Goal: Task Accomplishment & Management: Use online tool/utility

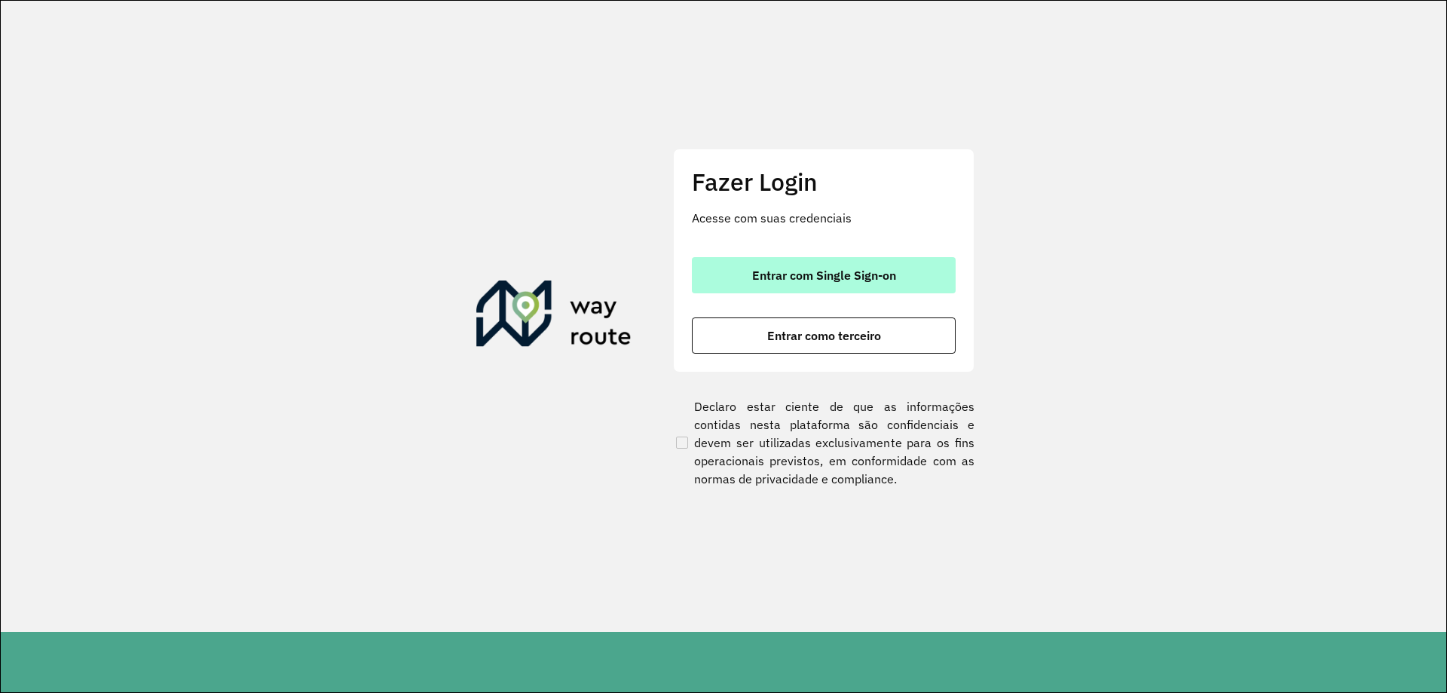
click at [840, 281] on span "Entrar com Single Sign-on" at bounding box center [824, 275] width 144 height 12
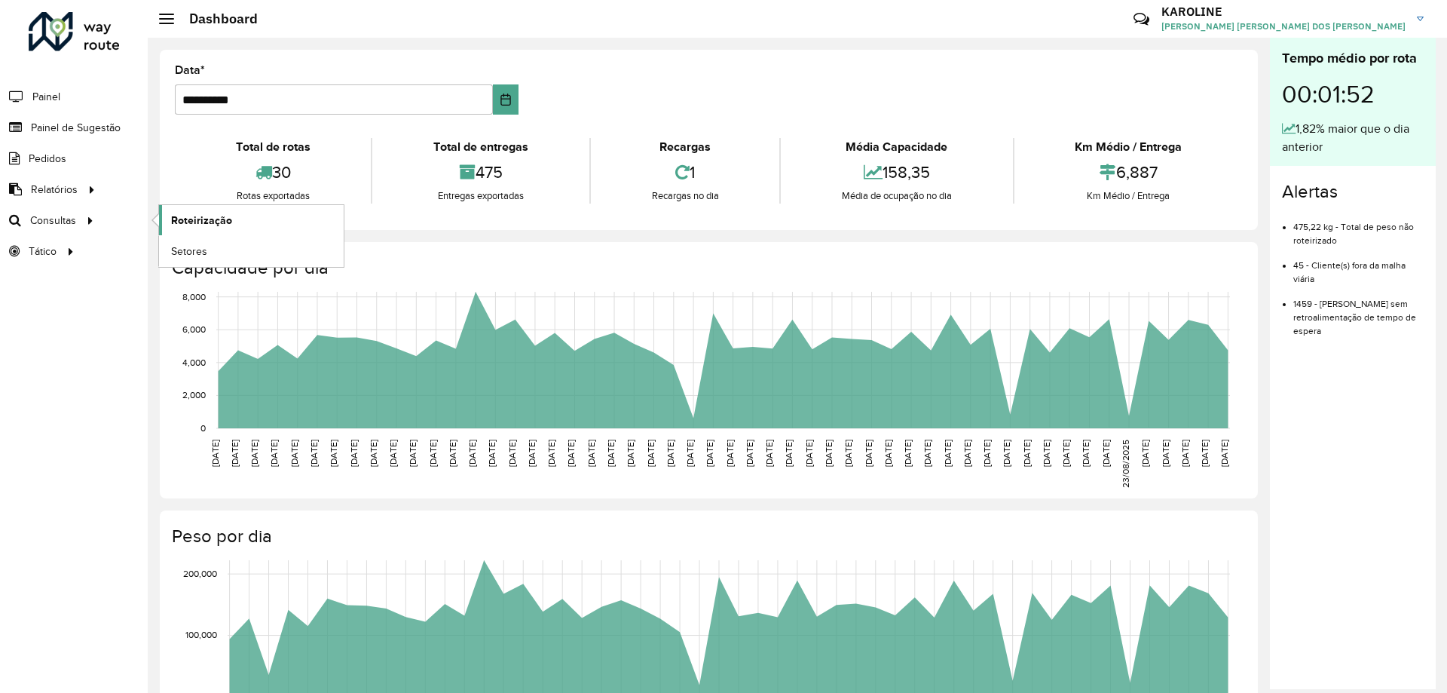
click at [219, 217] on span "Roteirização" at bounding box center [201, 221] width 61 height 16
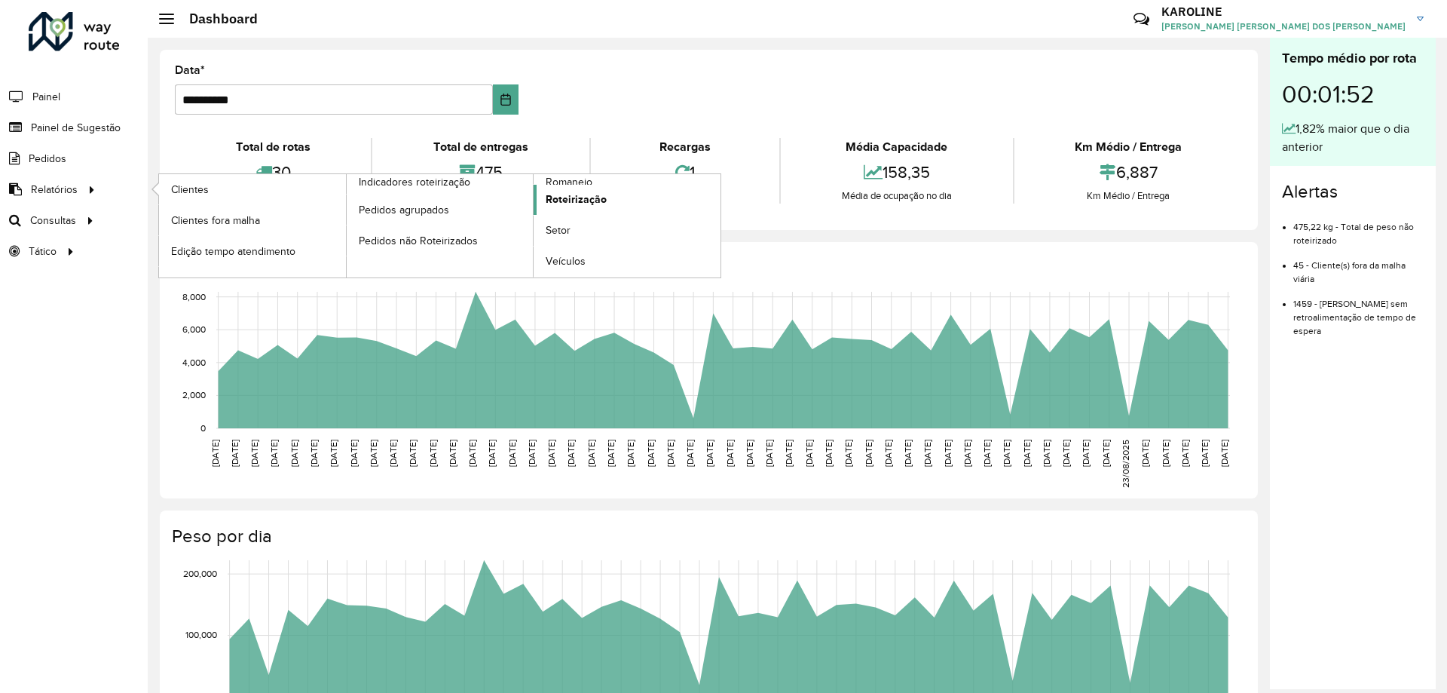
click at [588, 202] on span "Roteirização" at bounding box center [576, 199] width 61 height 16
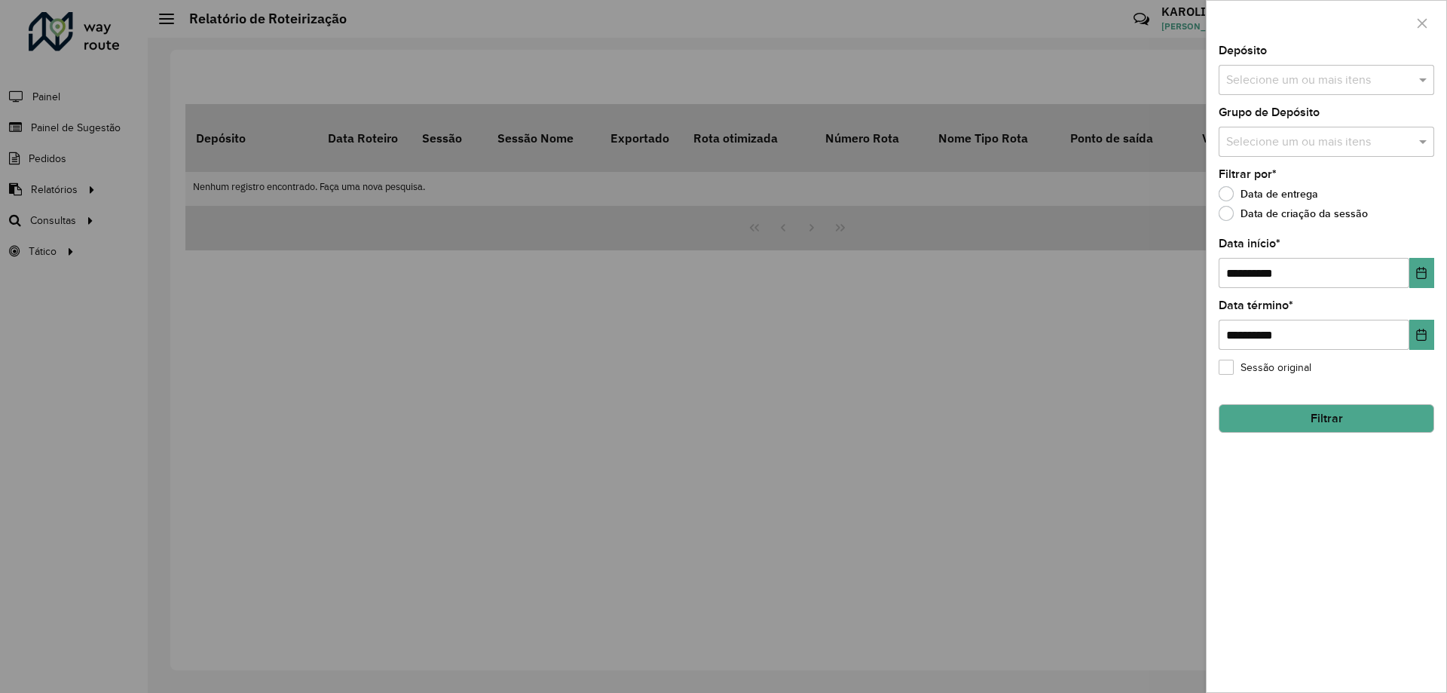
click at [1323, 72] on input "text" at bounding box center [1319, 81] width 193 height 18
click at [1284, 157] on div "CDD Pouso Alegre" at bounding box center [1327, 155] width 214 height 26
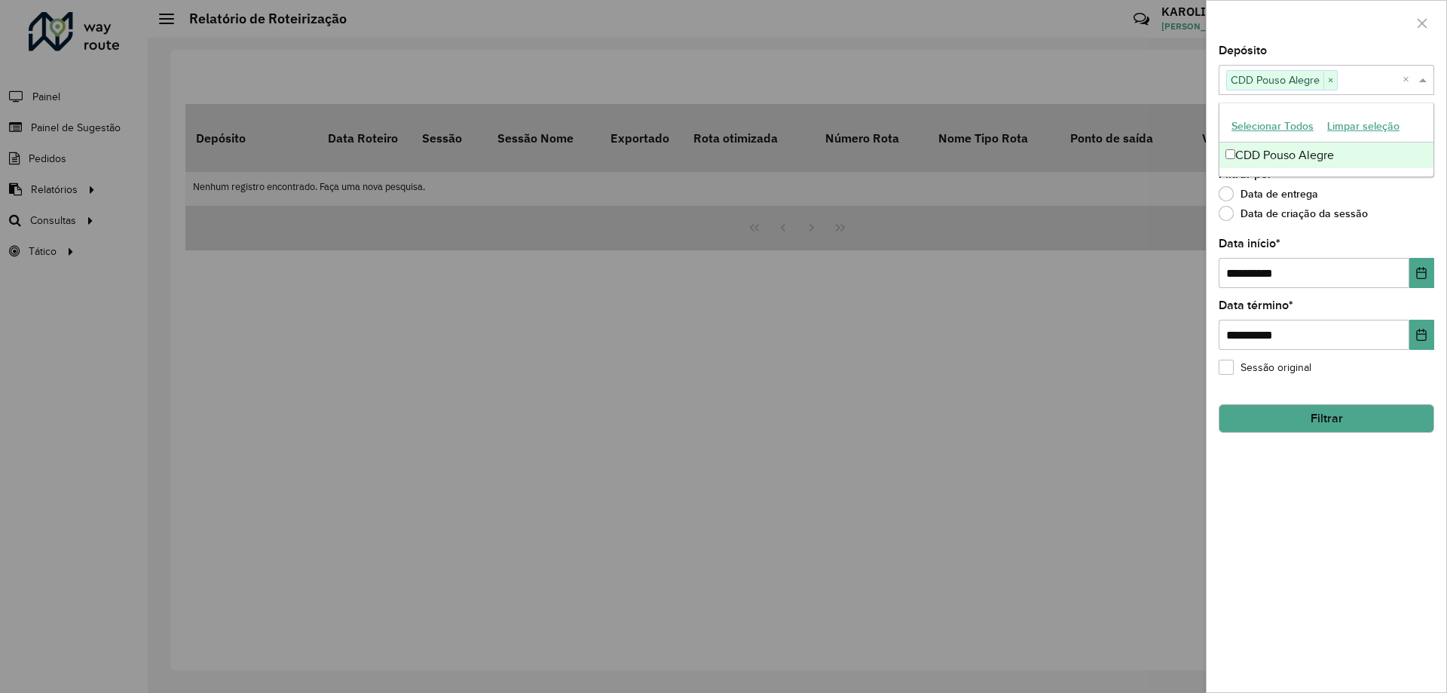
click at [1394, 217] on div "Data de criação da sessão" at bounding box center [1327, 217] width 216 height 18
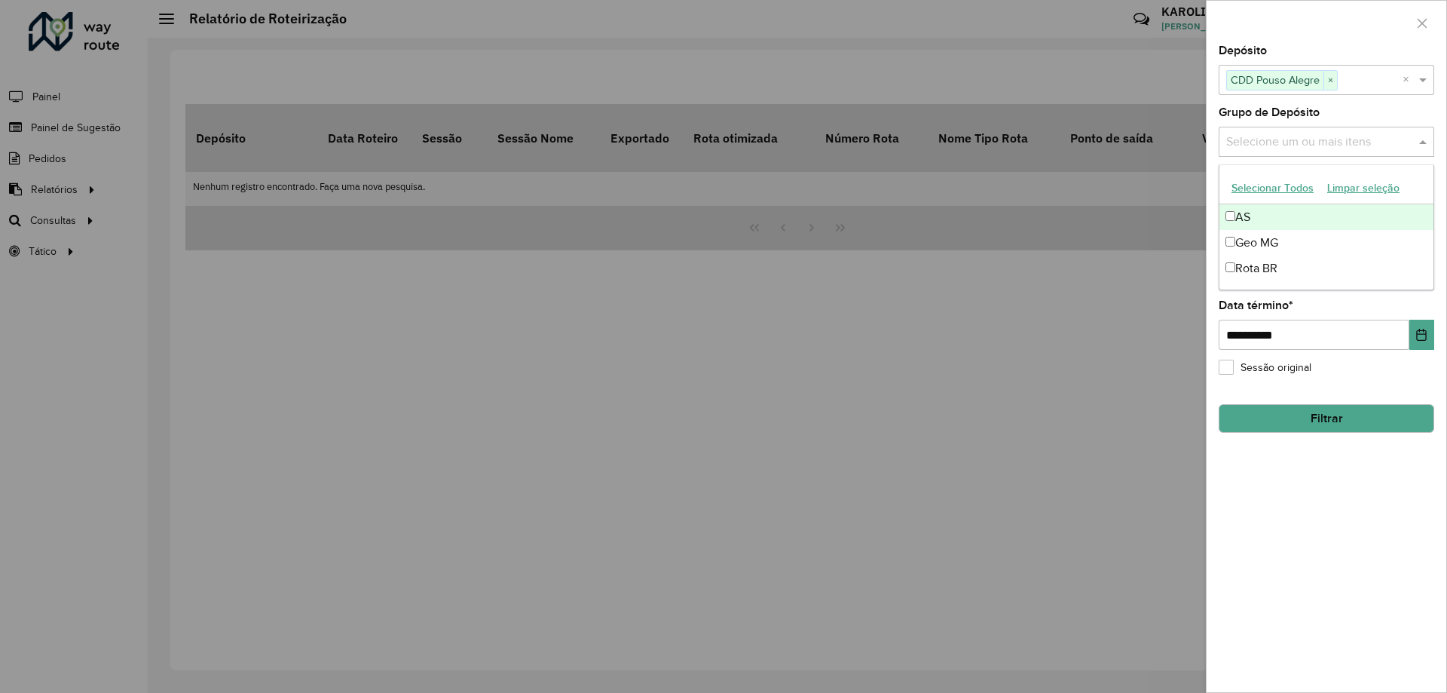
click at [1283, 147] on input "text" at bounding box center [1319, 142] width 193 height 18
click at [1331, 527] on div "**********" at bounding box center [1327, 368] width 240 height 647
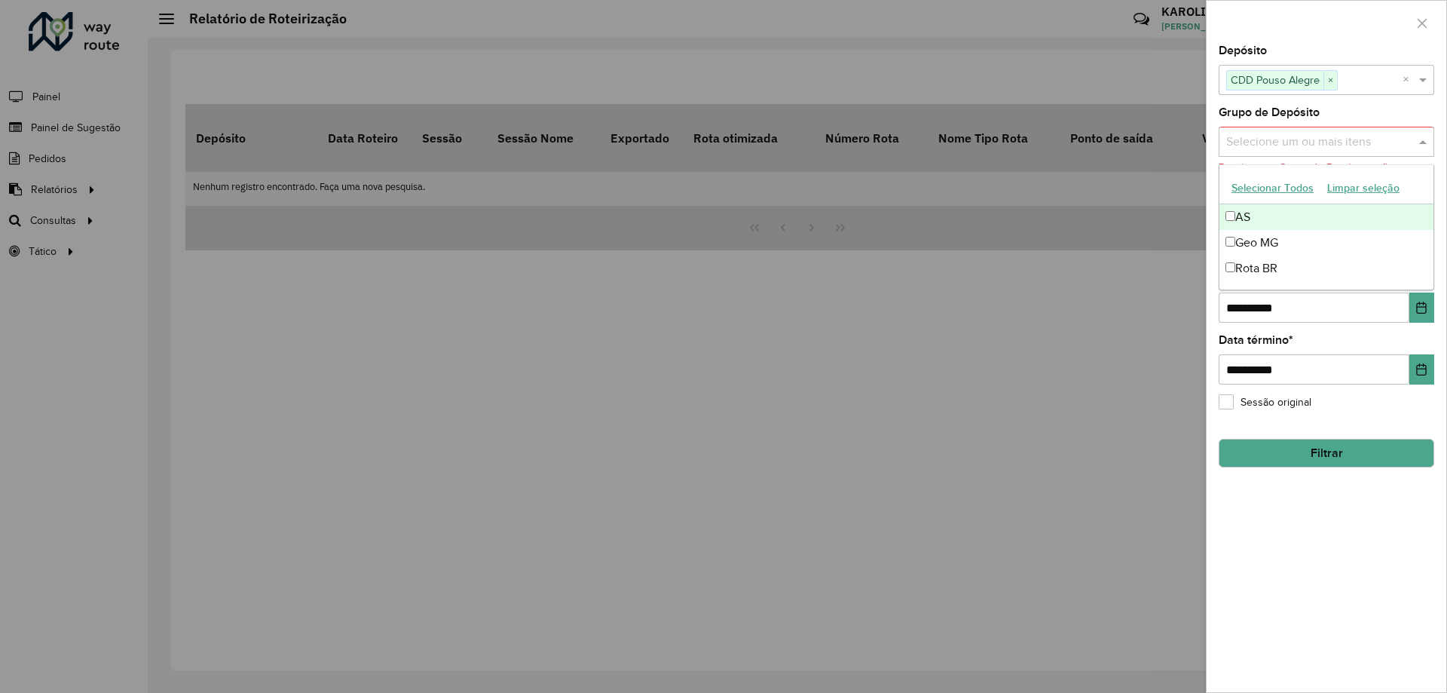
click at [1371, 140] on input "text" at bounding box center [1319, 142] width 193 height 18
click at [1261, 243] on div "Geo MG" at bounding box center [1327, 243] width 214 height 26
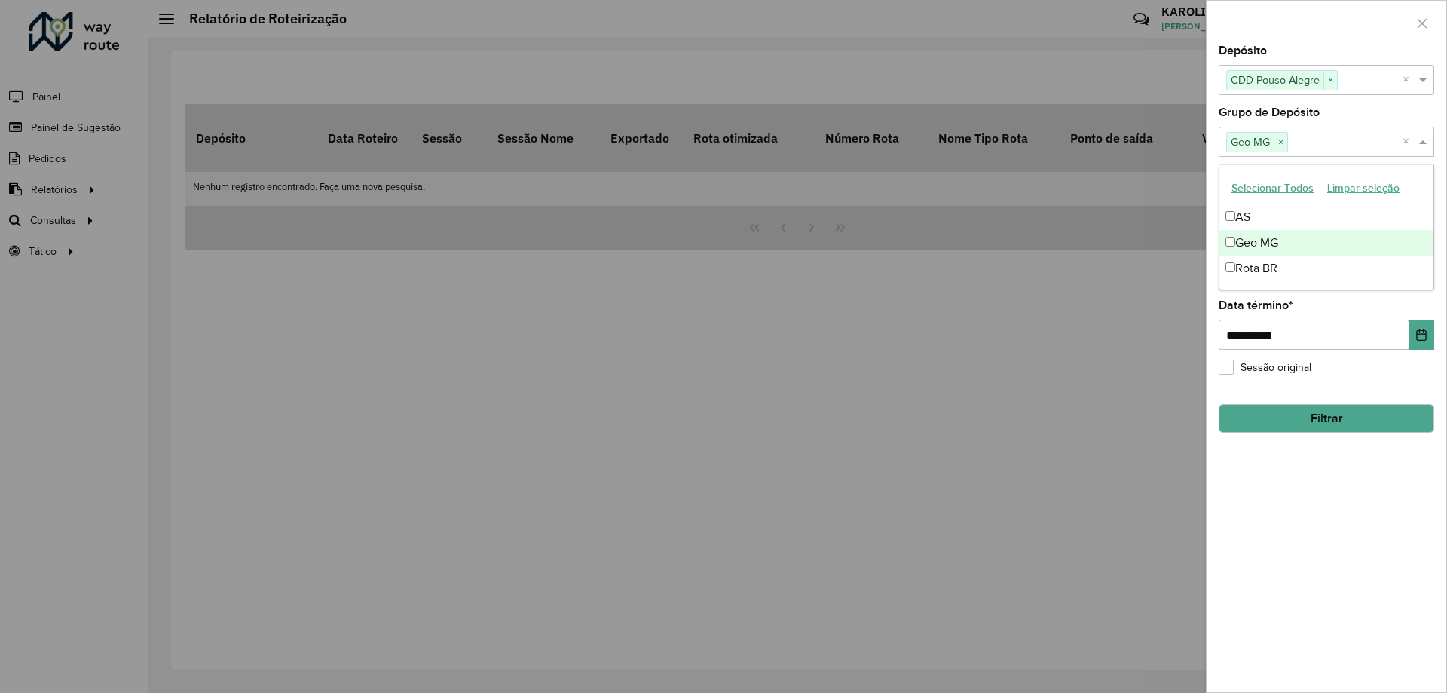
click at [1323, 529] on div "**********" at bounding box center [1327, 368] width 240 height 647
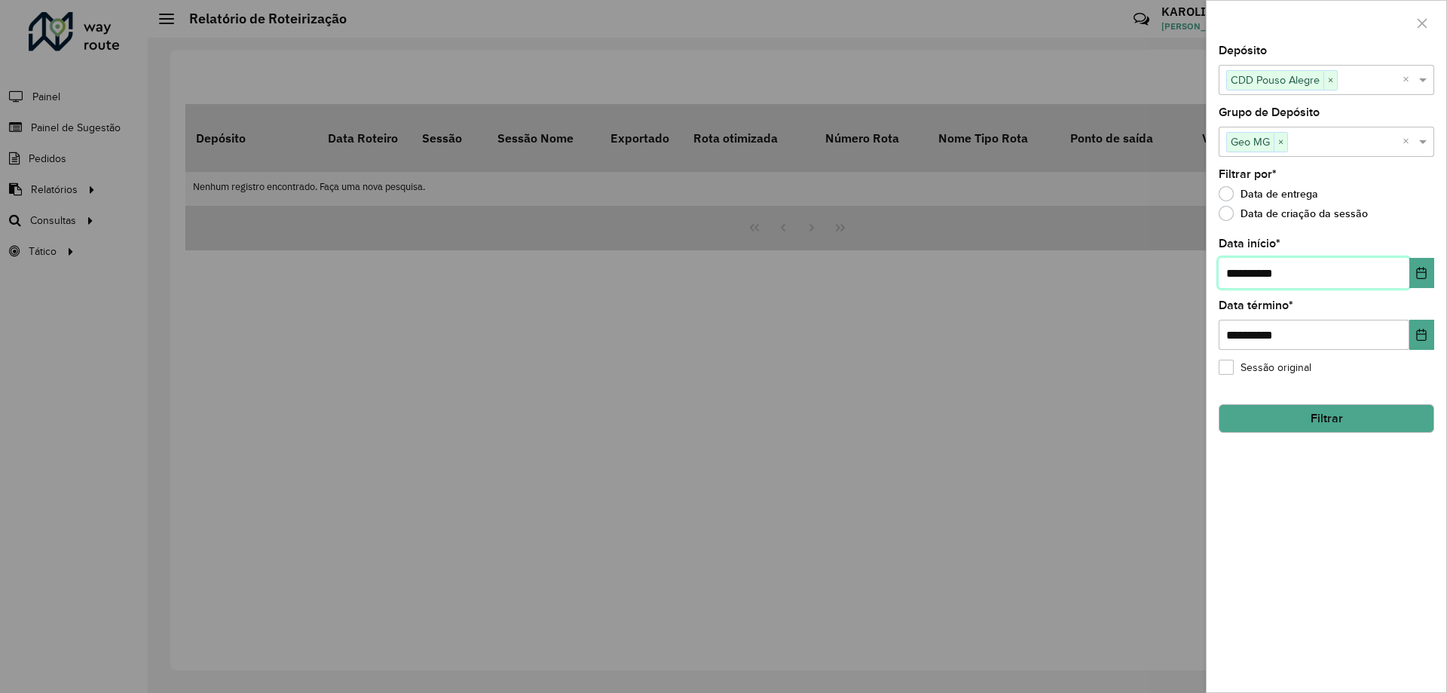
click at [1301, 268] on input "**********" at bounding box center [1314, 273] width 191 height 30
click at [1414, 277] on button "Choose Date" at bounding box center [1422, 273] width 25 height 30
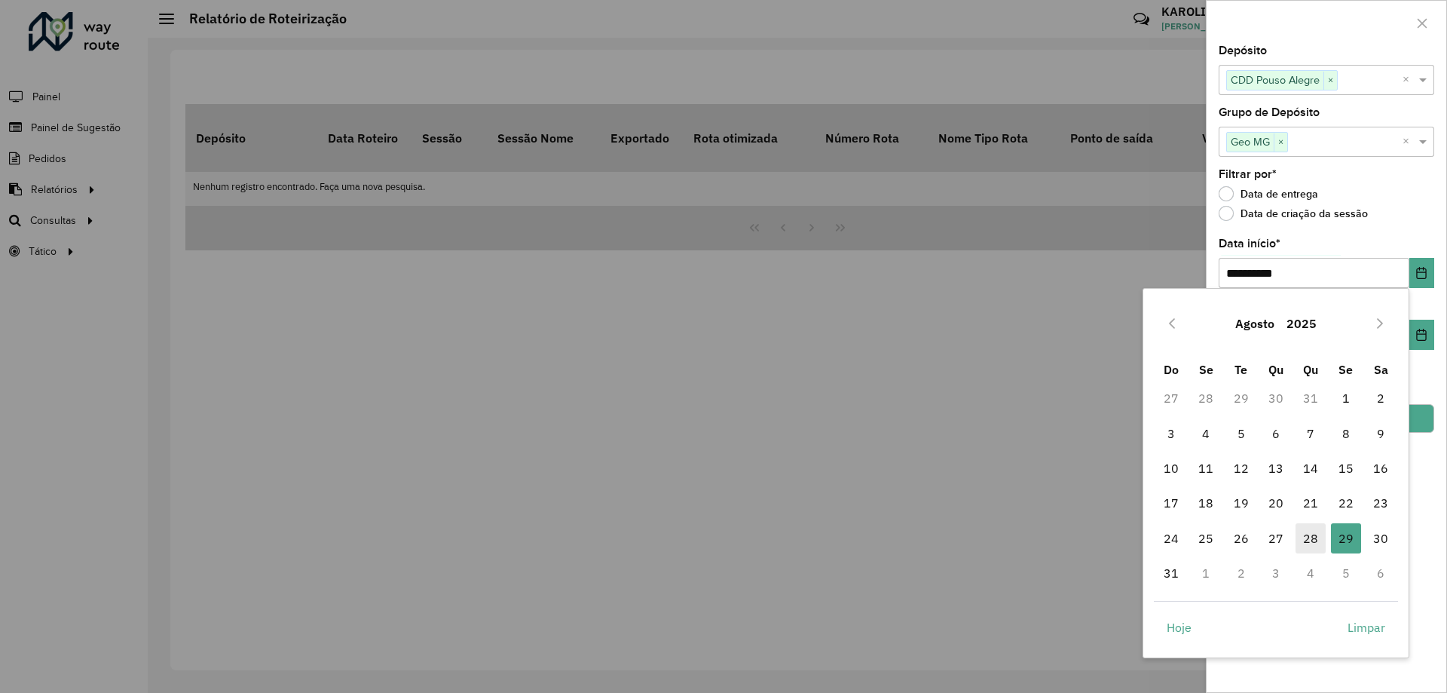
click at [1308, 541] on span "28" at bounding box center [1311, 538] width 30 height 30
type input "**********"
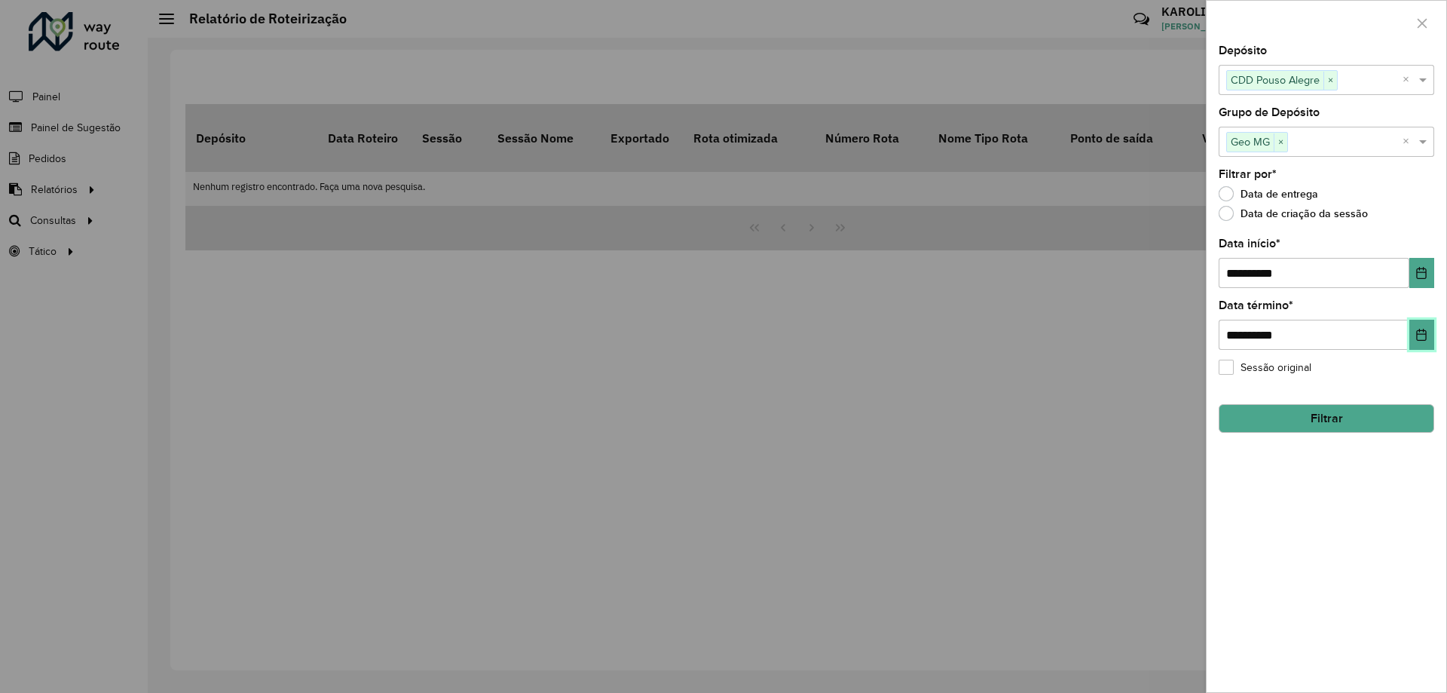
click at [1416, 338] on icon "Choose Date" at bounding box center [1422, 335] width 12 height 12
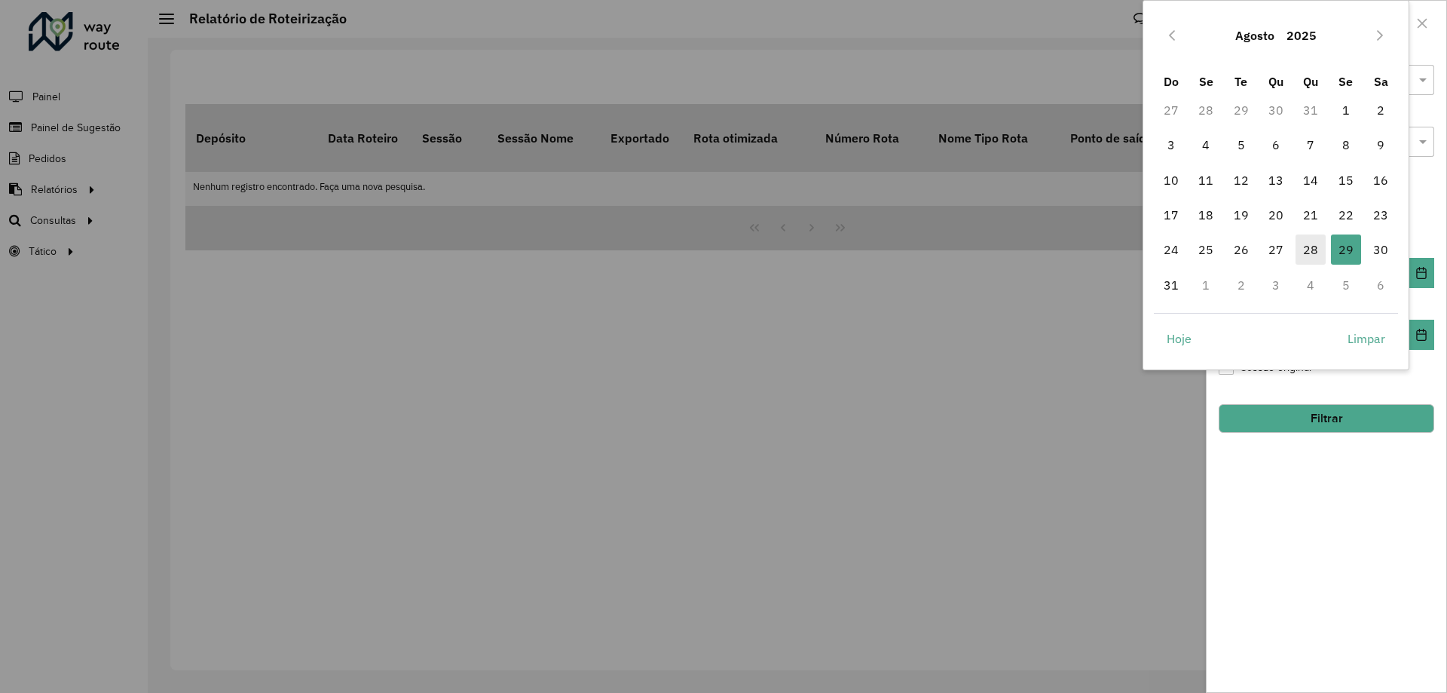
click at [1318, 248] on span "28" at bounding box center [1311, 249] width 30 height 30
type input "**********"
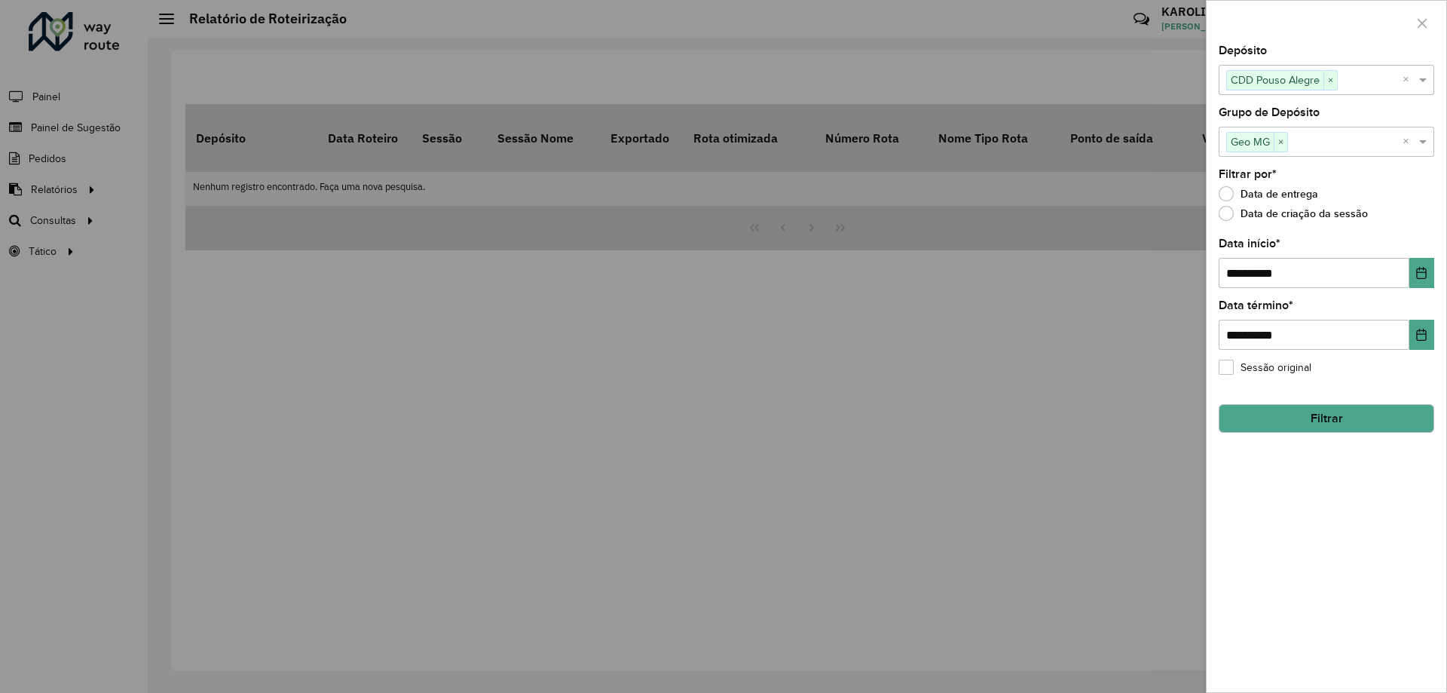
click at [1314, 426] on button "Filtrar" at bounding box center [1327, 418] width 216 height 29
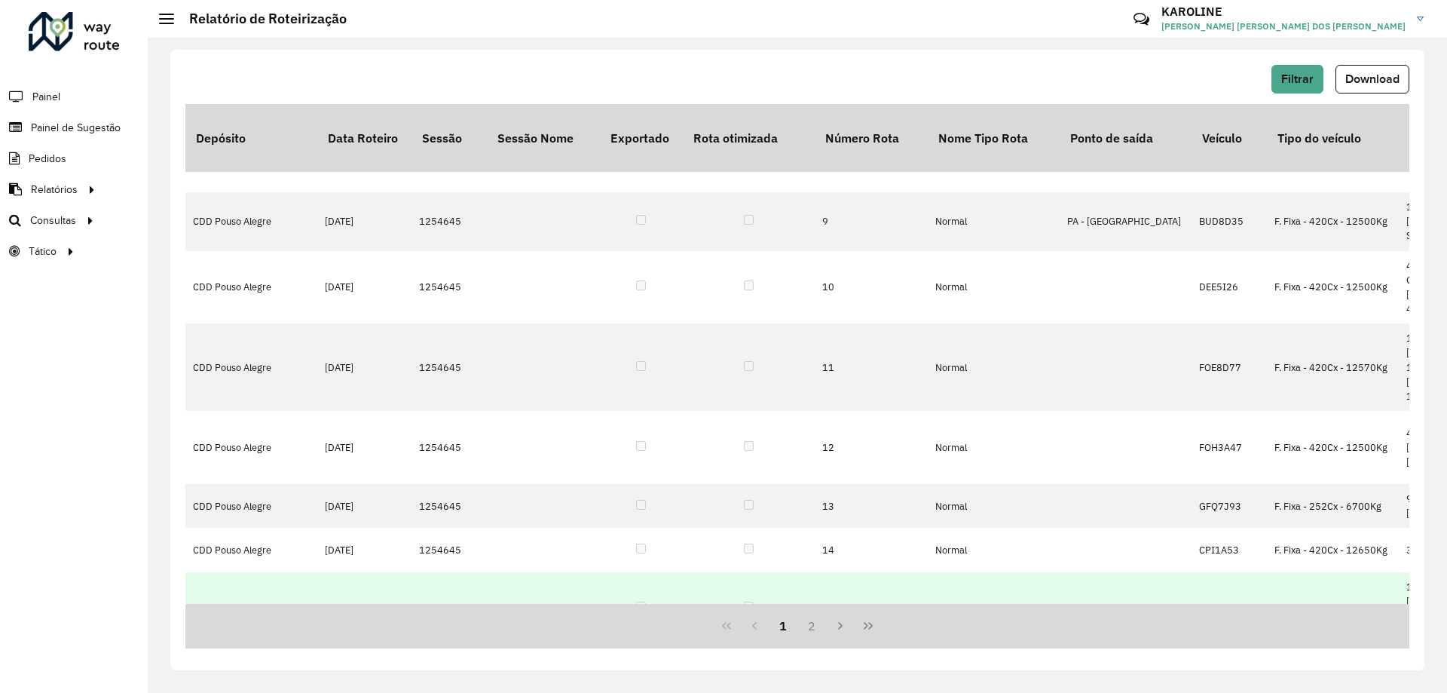
drag, startPoint x: 411, startPoint y: 604, endPoint x: 473, endPoint y: 596, distance: 62.3
click at [473, 596] on div "Depósito Data Roteiro Sessão Sessão Nome Exportado Rota otimizada Número Rota N…" at bounding box center [797, 376] width 1224 height 544
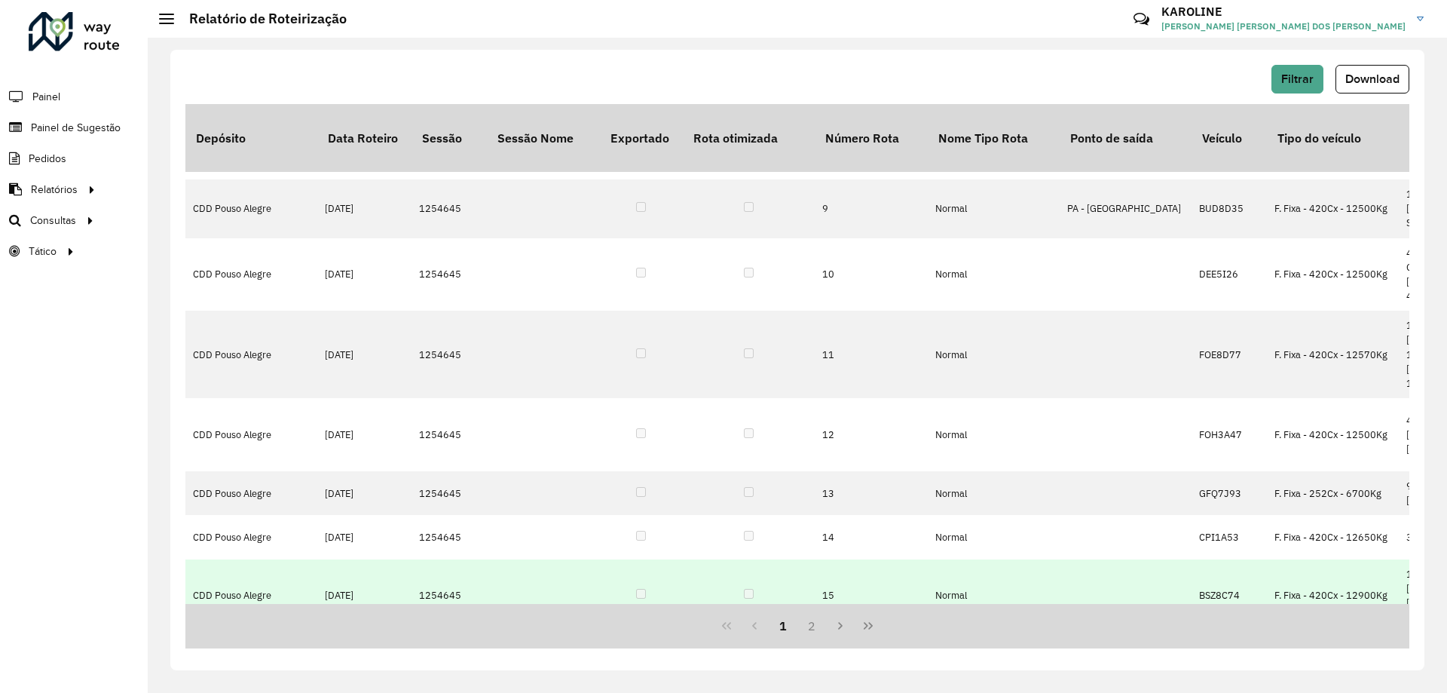
scroll to position [623, 0]
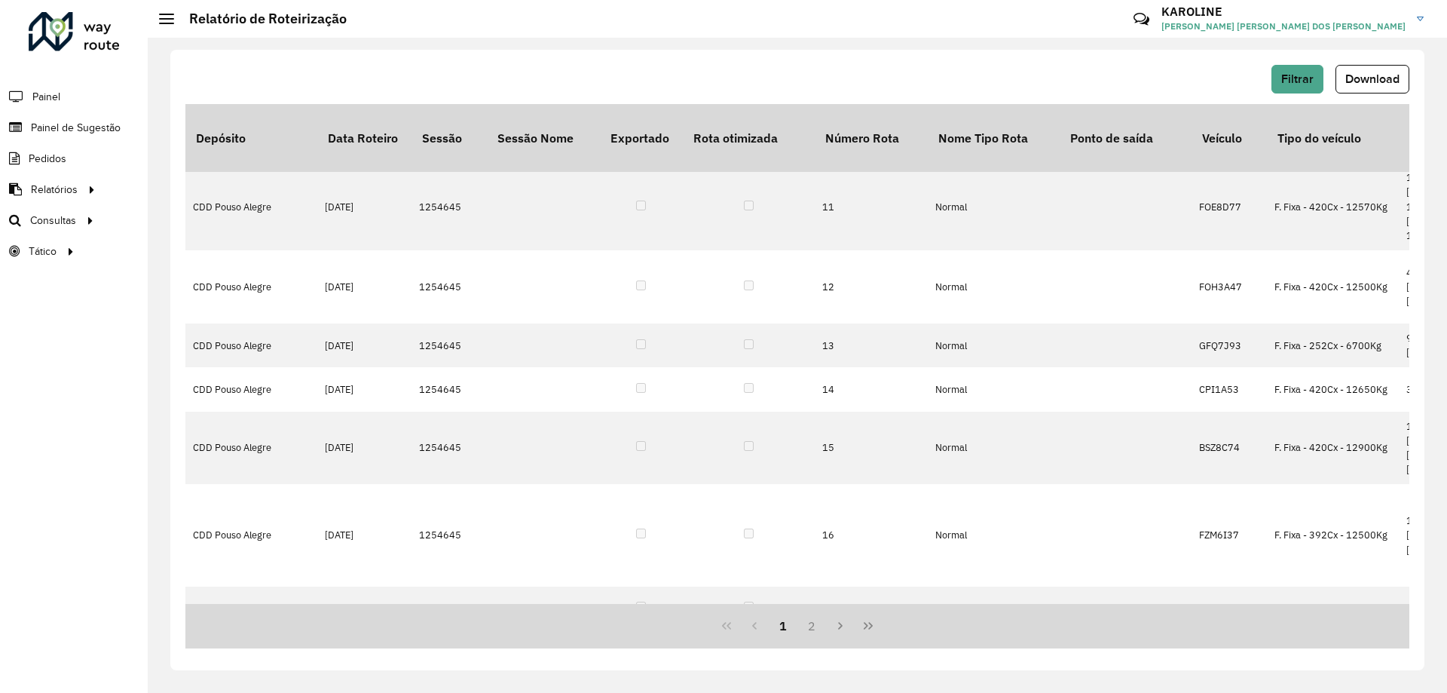
click at [87, 440] on div "Roteirizador AmbevTech Painel Painel de Sugestão Pedidos Relatórios Clientes Cl…" at bounding box center [74, 346] width 148 height 693
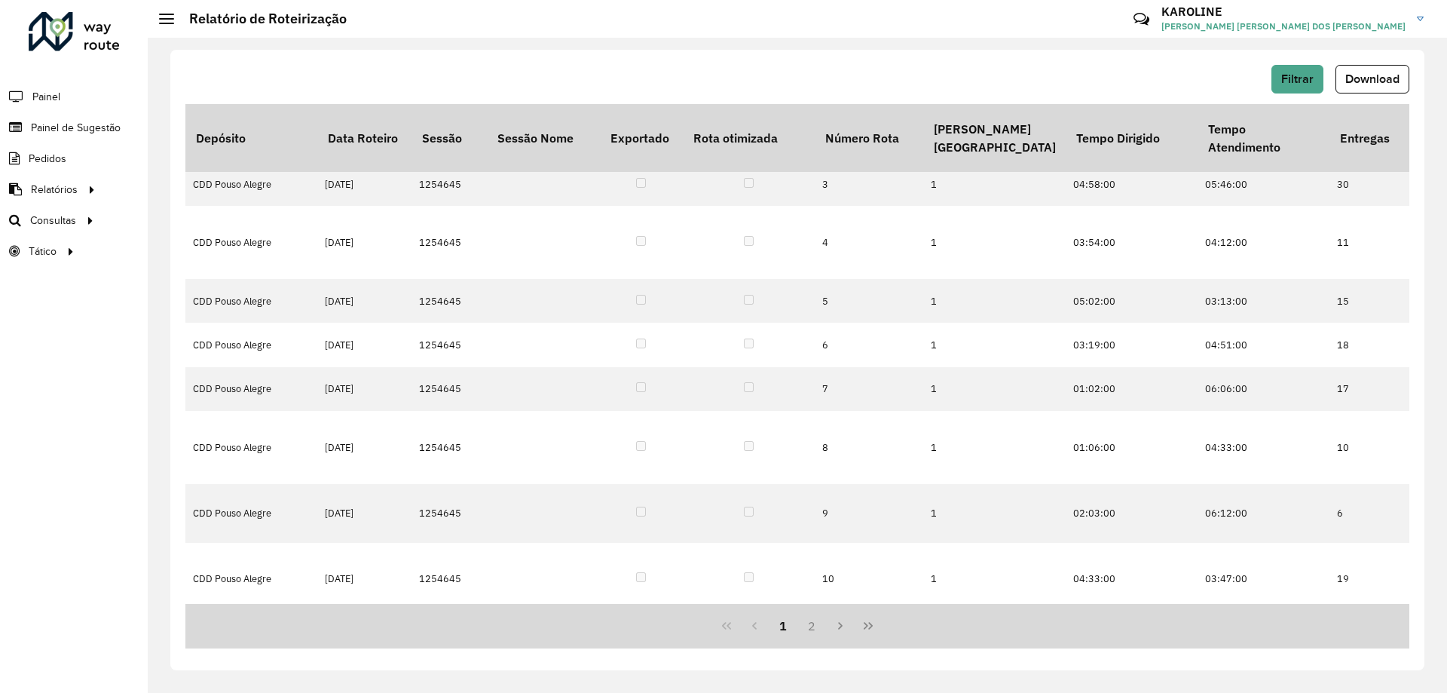
scroll to position [170, 3269]
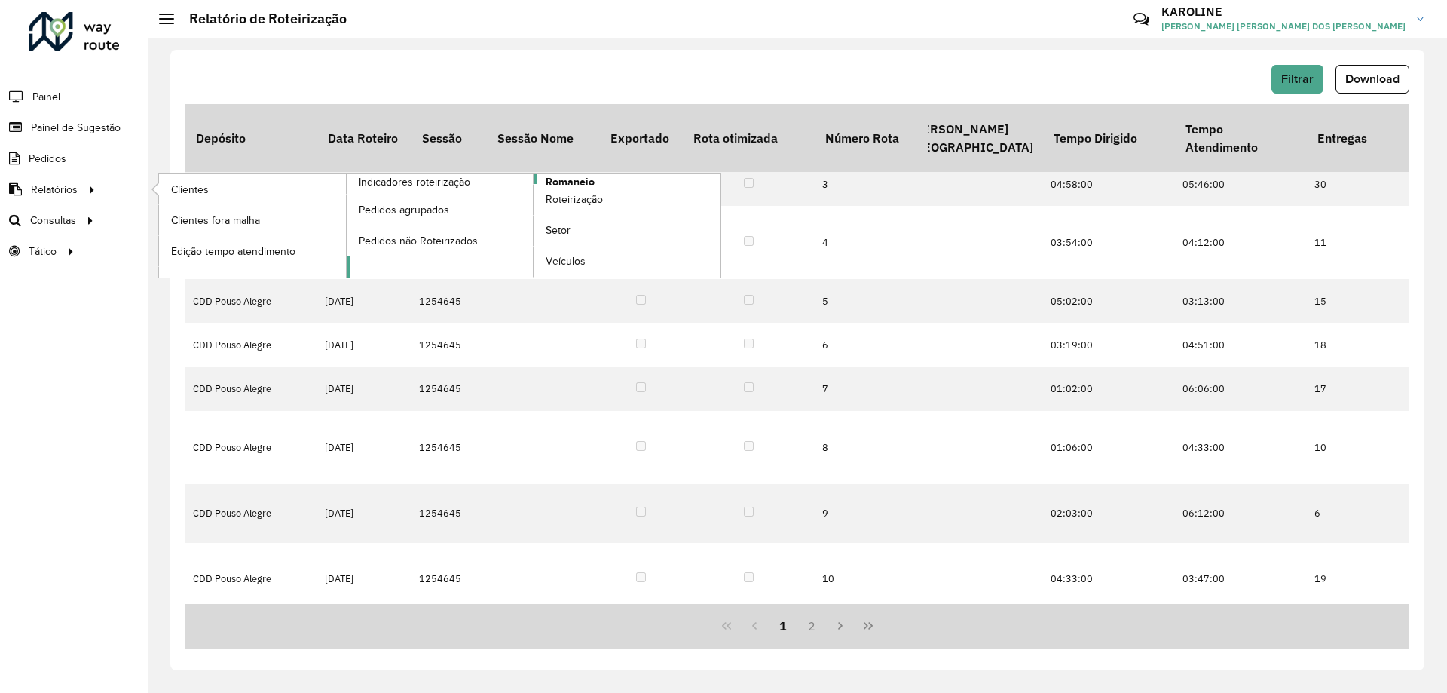
click at [590, 180] on span "Romaneio" at bounding box center [570, 182] width 49 height 16
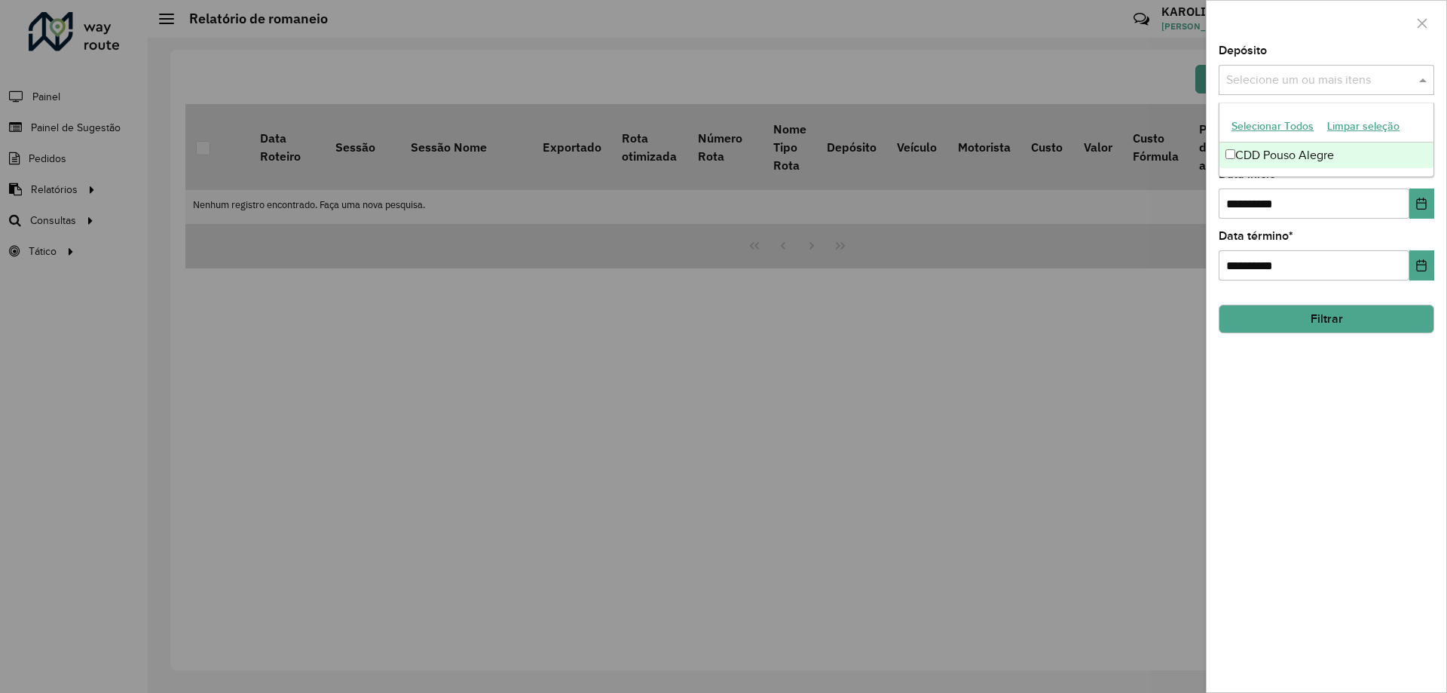
click at [1320, 75] on input "text" at bounding box center [1319, 81] width 193 height 18
click at [1286, 156] on div "CDD Pouso Alegre" at bounding box center [1327, 155] width 214 height 26
click at [1381, 433] on div "**********" at bounding box center [1327, 368] width 240 height 647
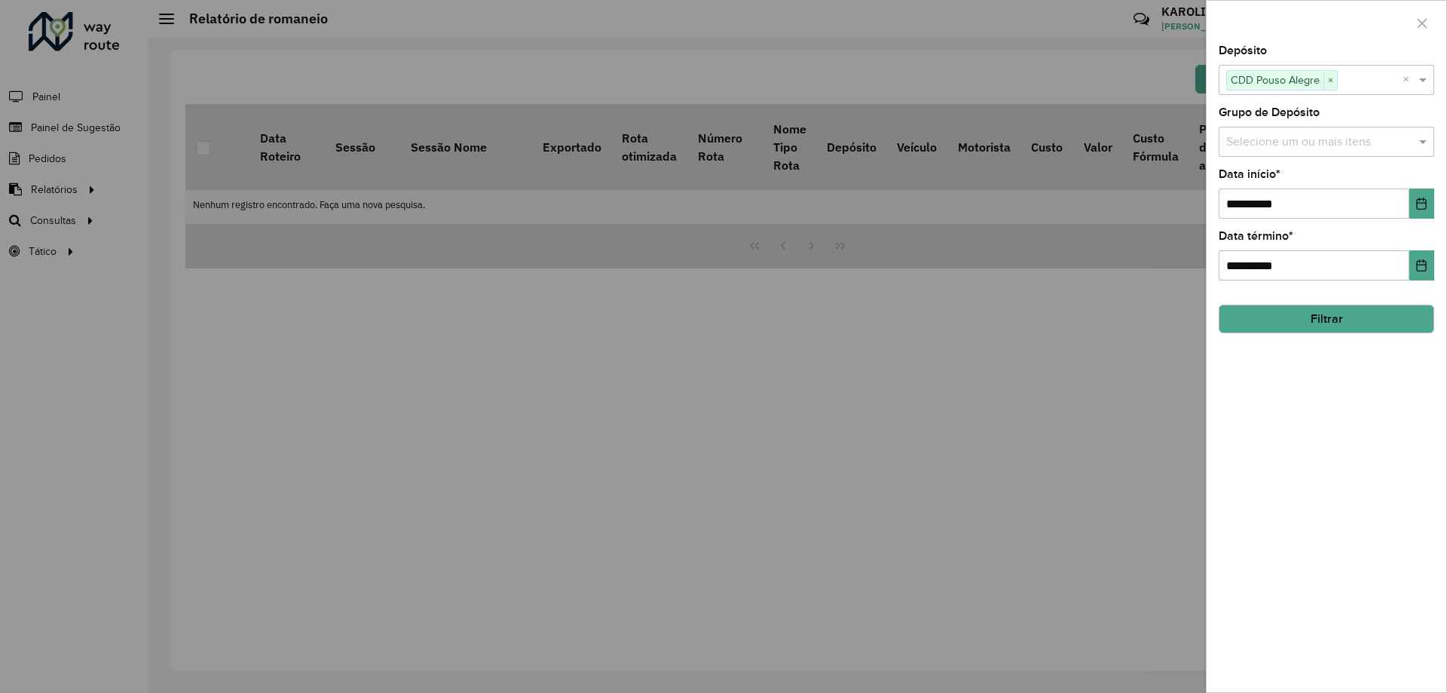
click at [1368, 146] on input "text" at bounding box center [1319, 142] width 193 height 18
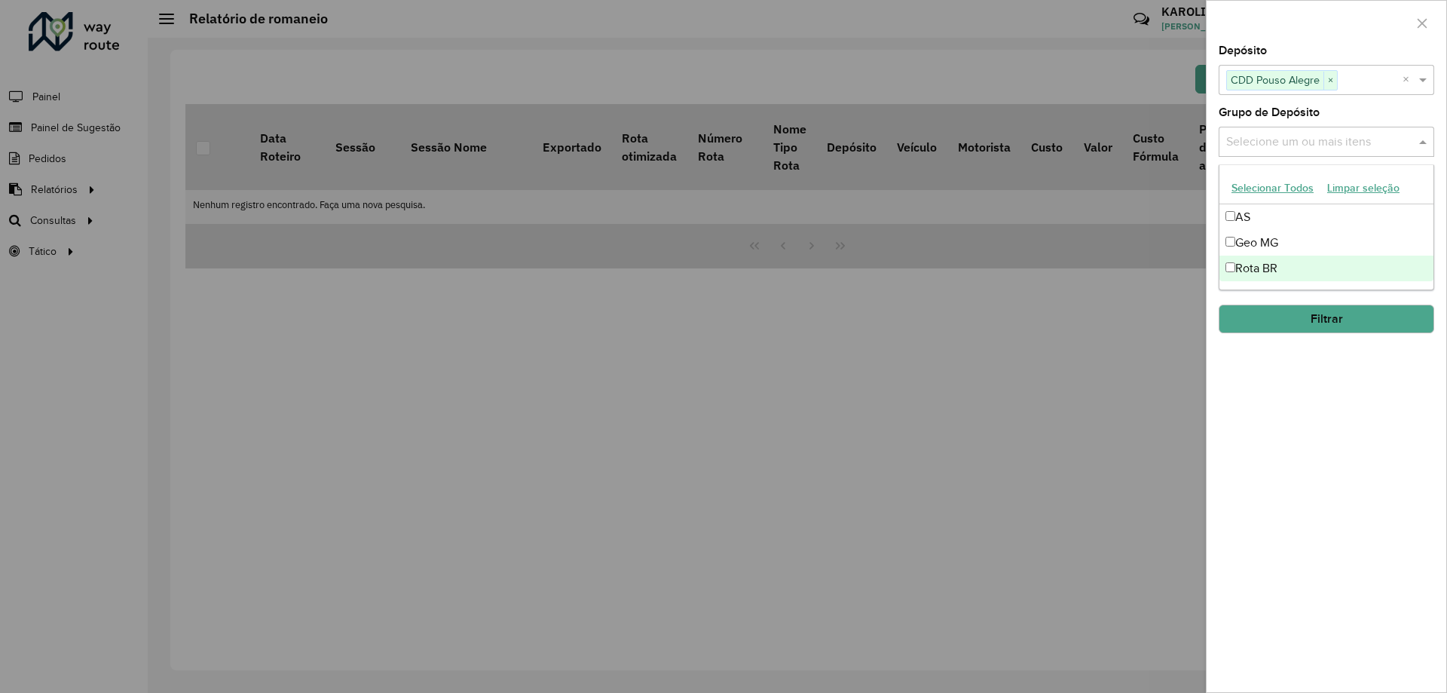
click at [1332, 433] on div "**********" at bounding box center [1327, 368] width 240 height 647
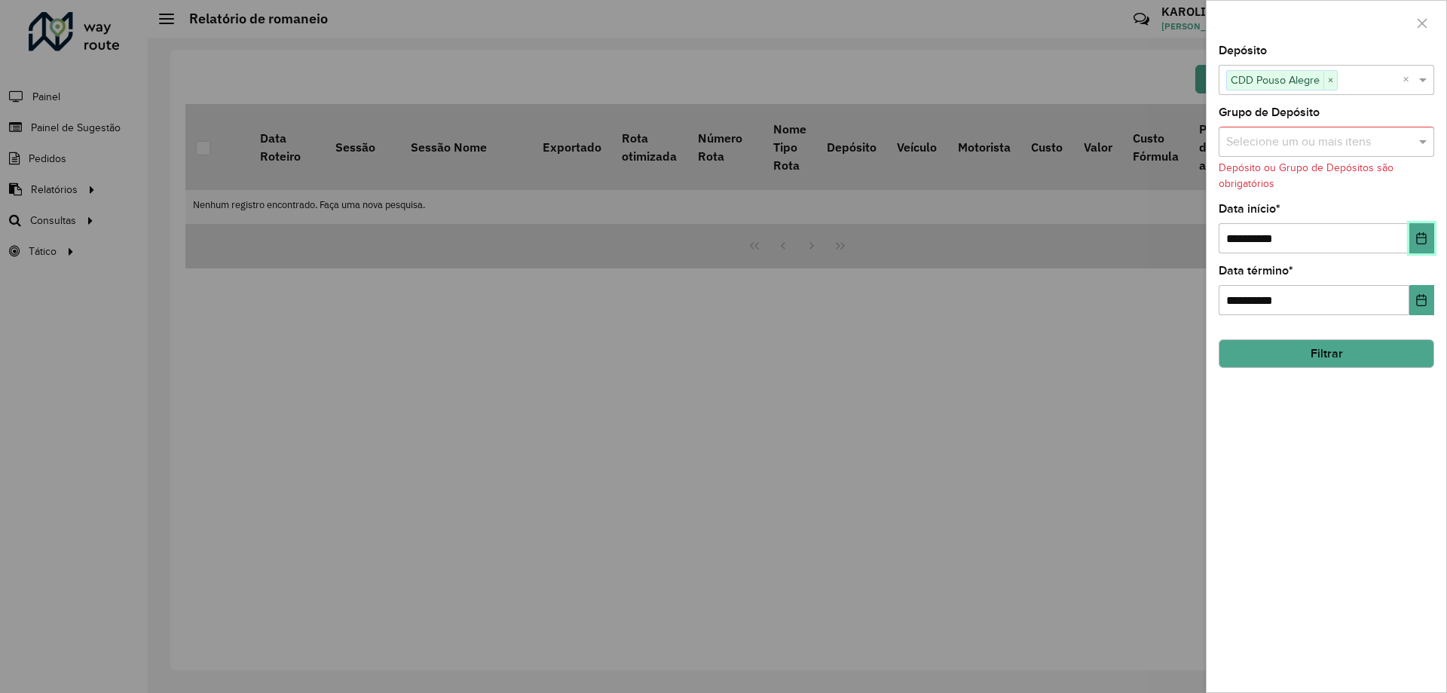
click at [1416, 228] on button "Choose Date" at bounding box center [1422, 238] width 25 height 30
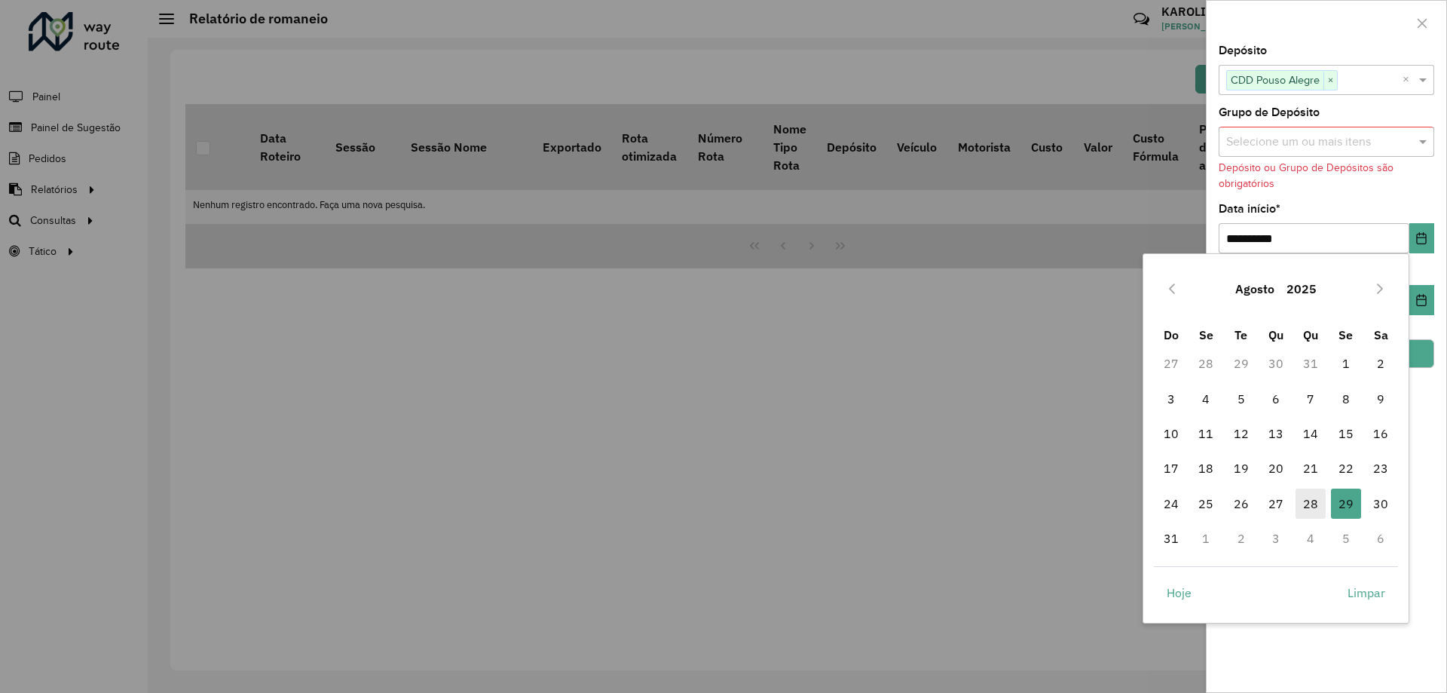
click at [1307, 501] on span "28" at bounding box center [1311, 503] width 30 height 30
type input "**********"
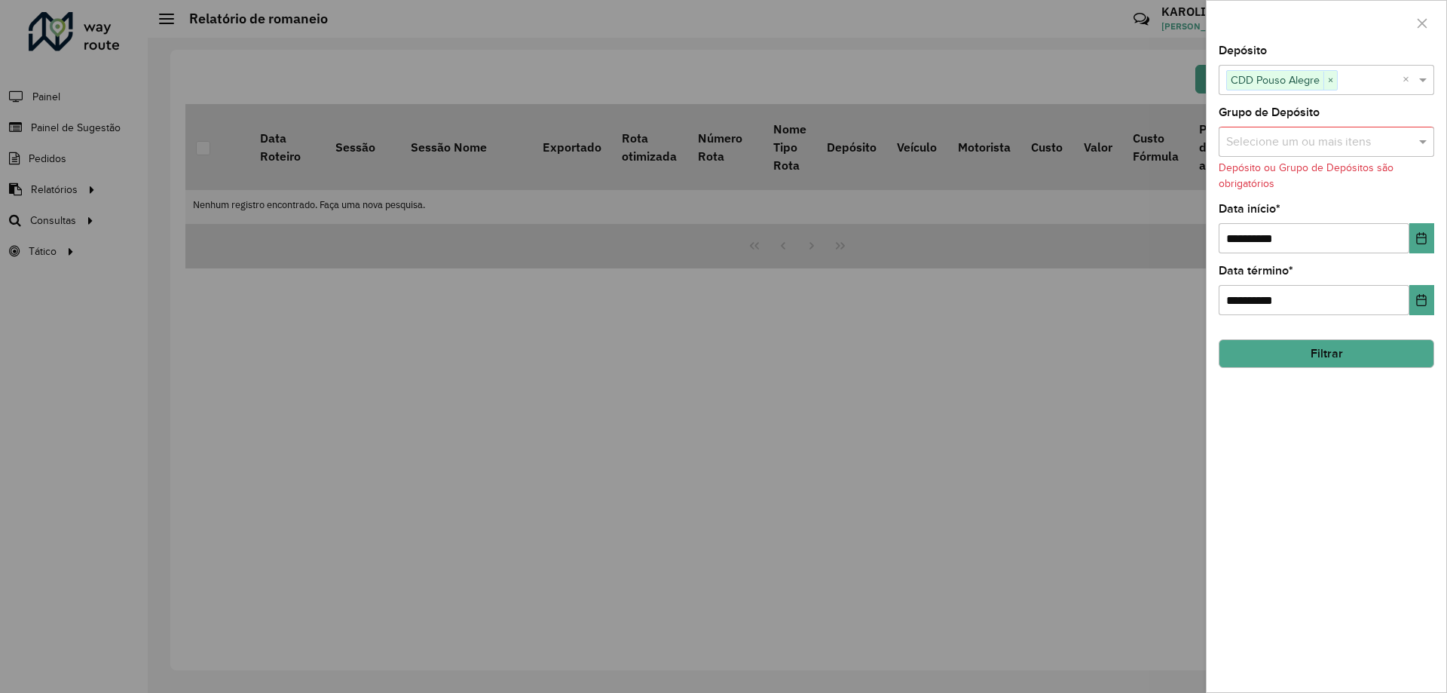
click at [1353, 355] on button "Filtrar" at bounding box center [1327, 353] width 216 height 29
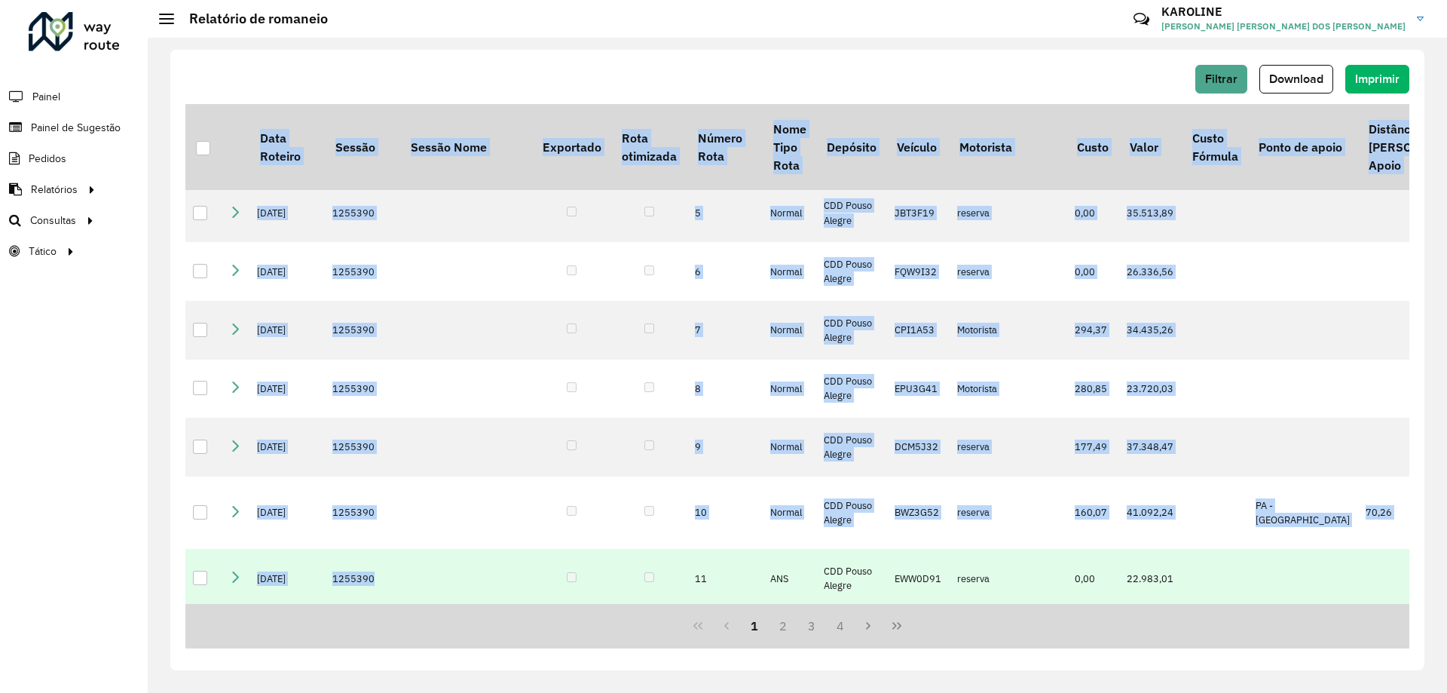
scroll to position [415, 0]
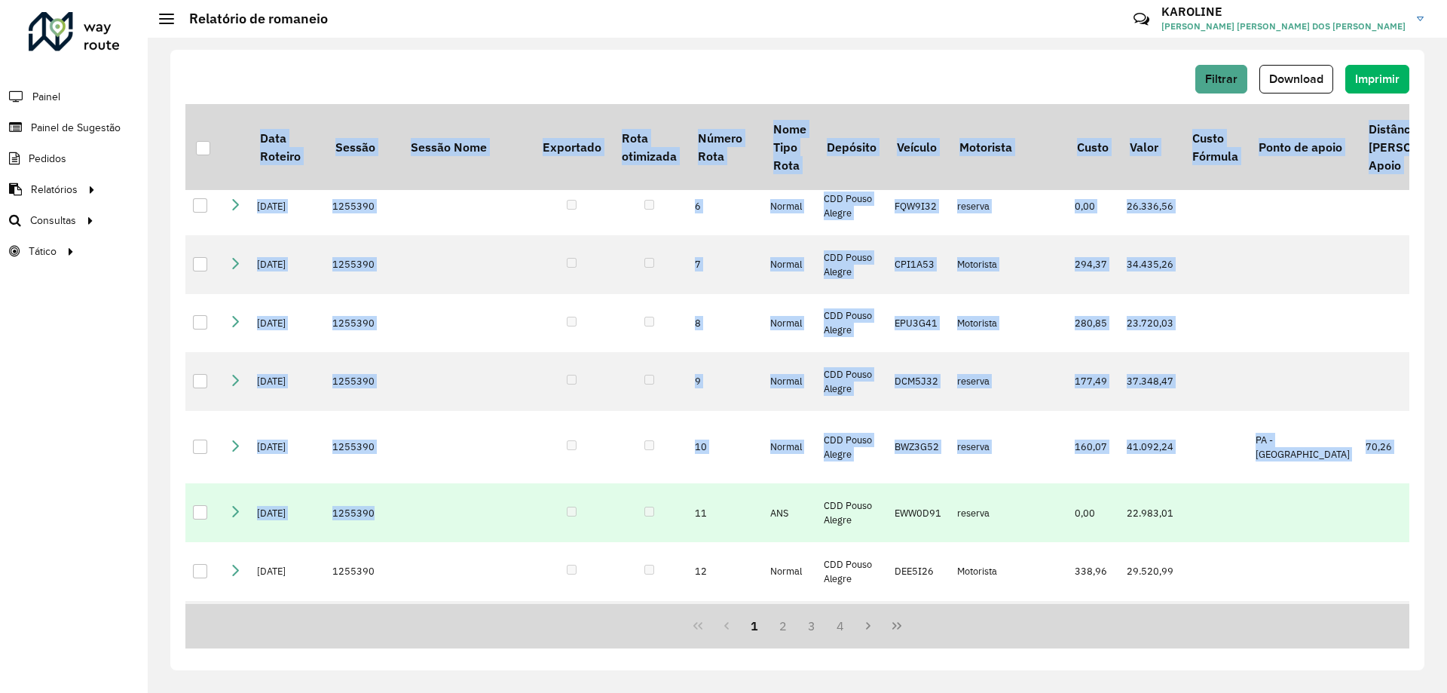
click at [644, 594] on div "Data Roteiro Sessão Sessão Nome Exportado Rota otimizada Número Rota Nome Tipo …" at bounding box center [797, 376] width 1224 height 544
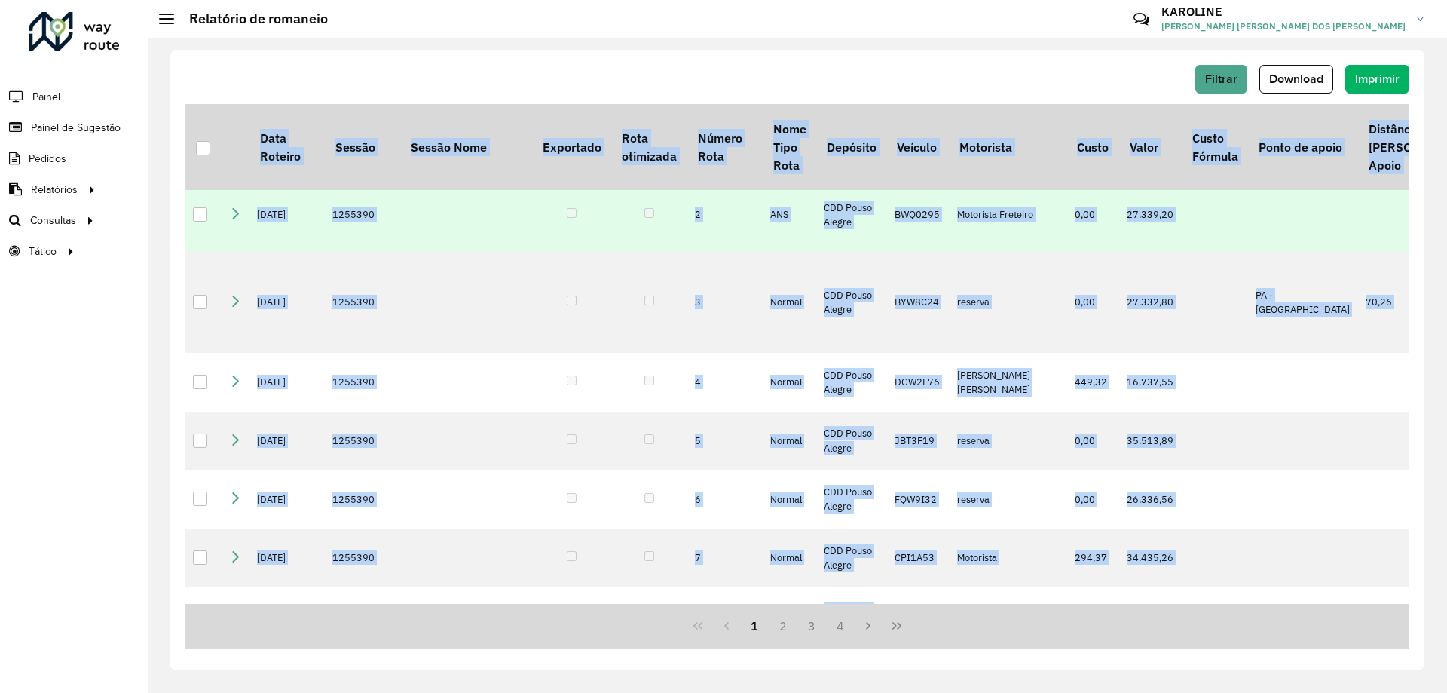
scroll to position [0, 0]
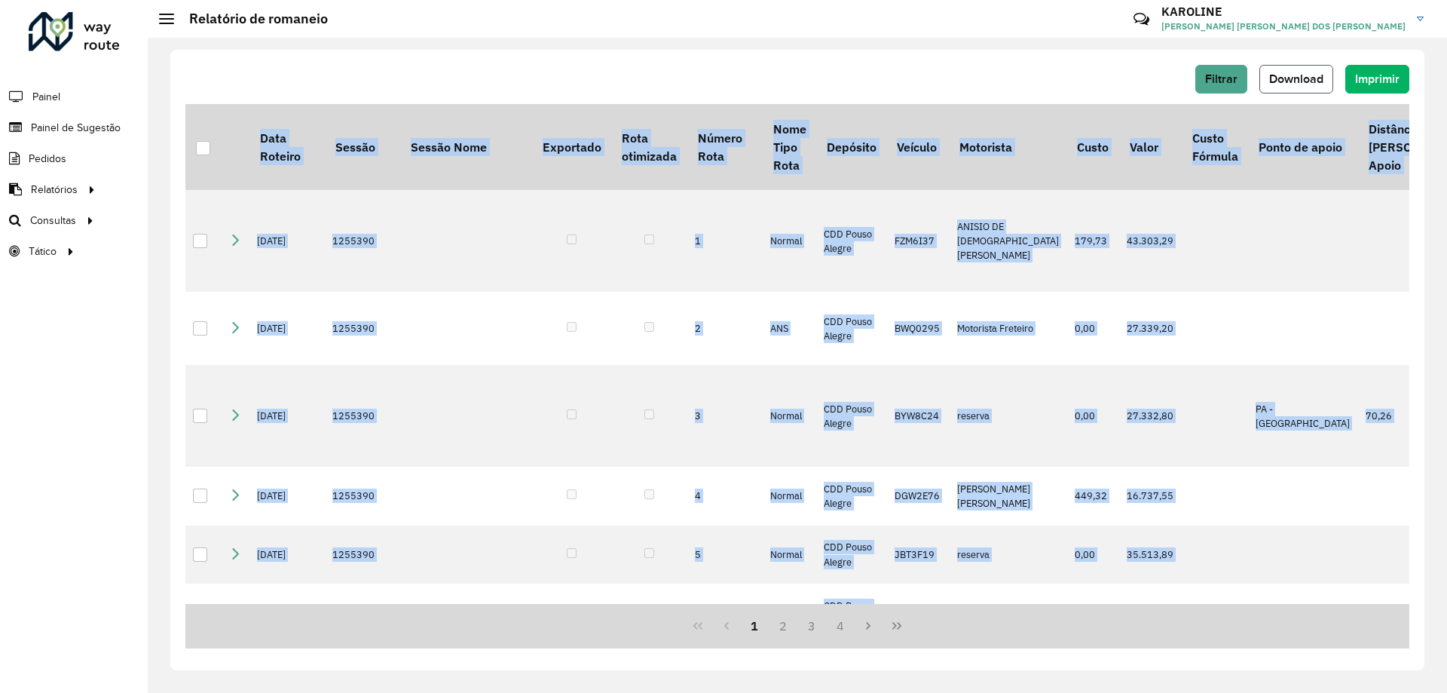
click at [1297, 74] on span "Download" at bounding box center [1296, 78] width 54 height 13
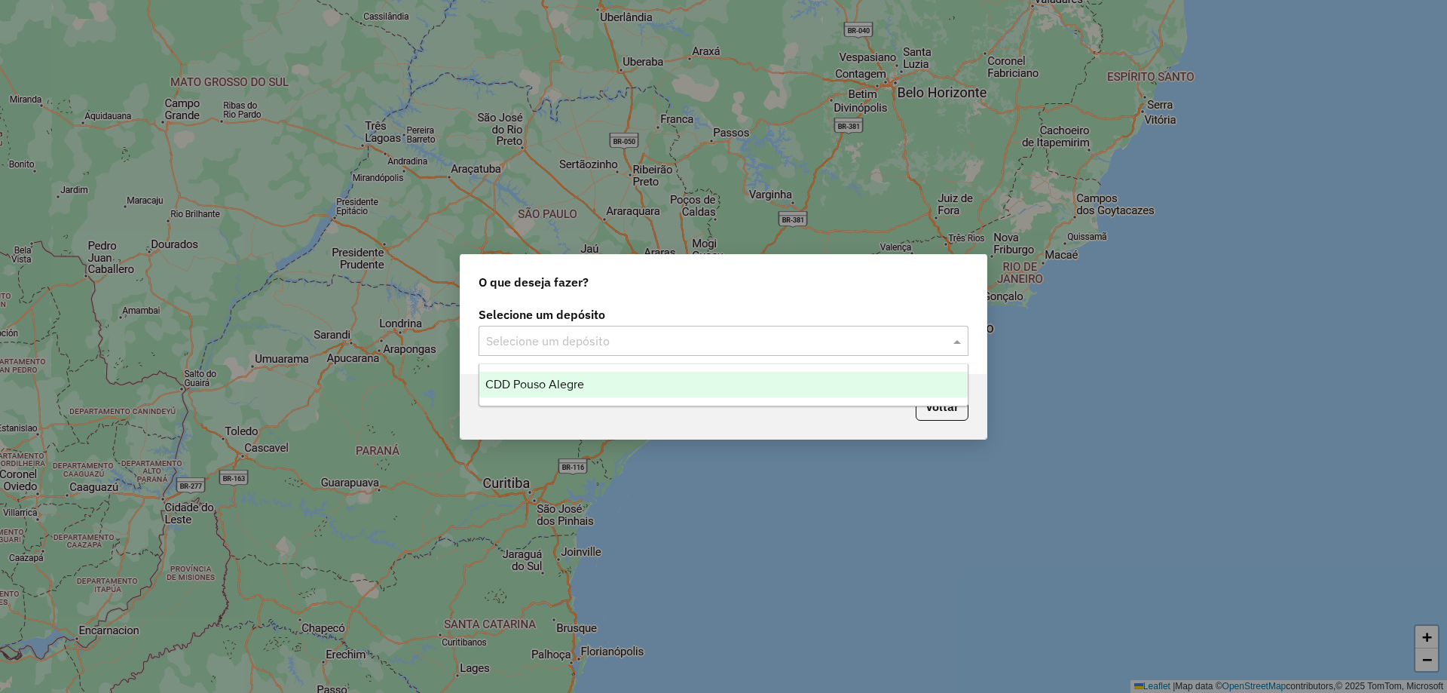
click at [877, 340] on input "text" at bounding box center [708, 341] width 445 height 18
click at [638, 375] on div "CDD Pouso Alegre" at bounding box center [723, 385] width 488 height 26
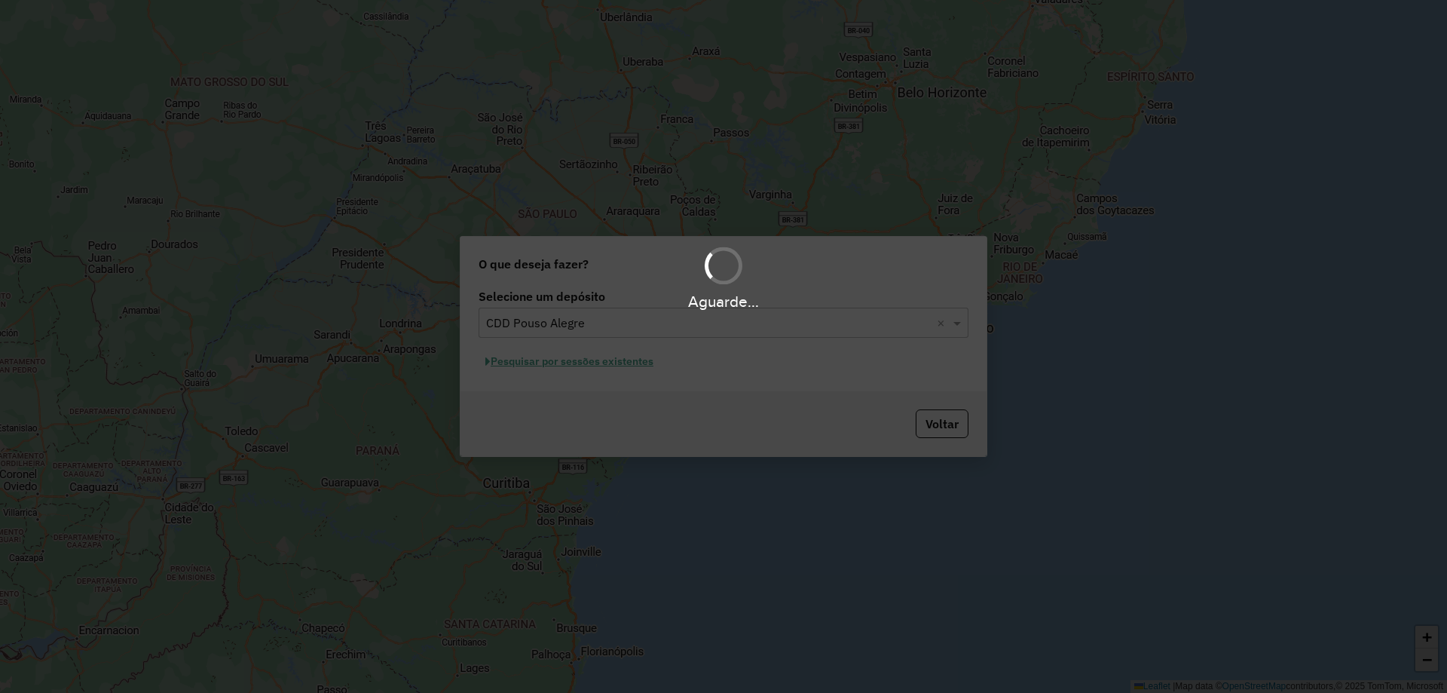
click at [568, 375] on div "Aguarde..." at bounding box center [723, 346] width 1447 height 693
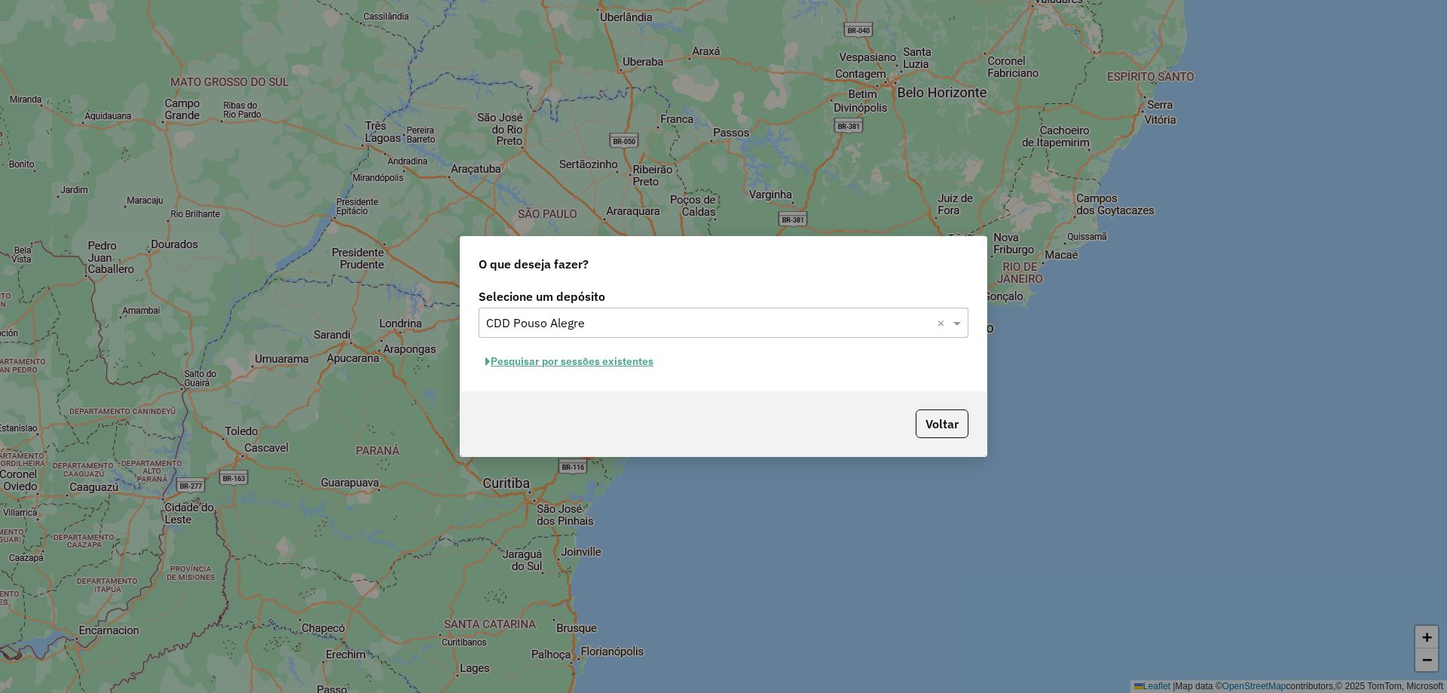
click at [604, 366] on button "Pesquisar por sessões existentes" at bounding box center [570, 361] width 182 height 23
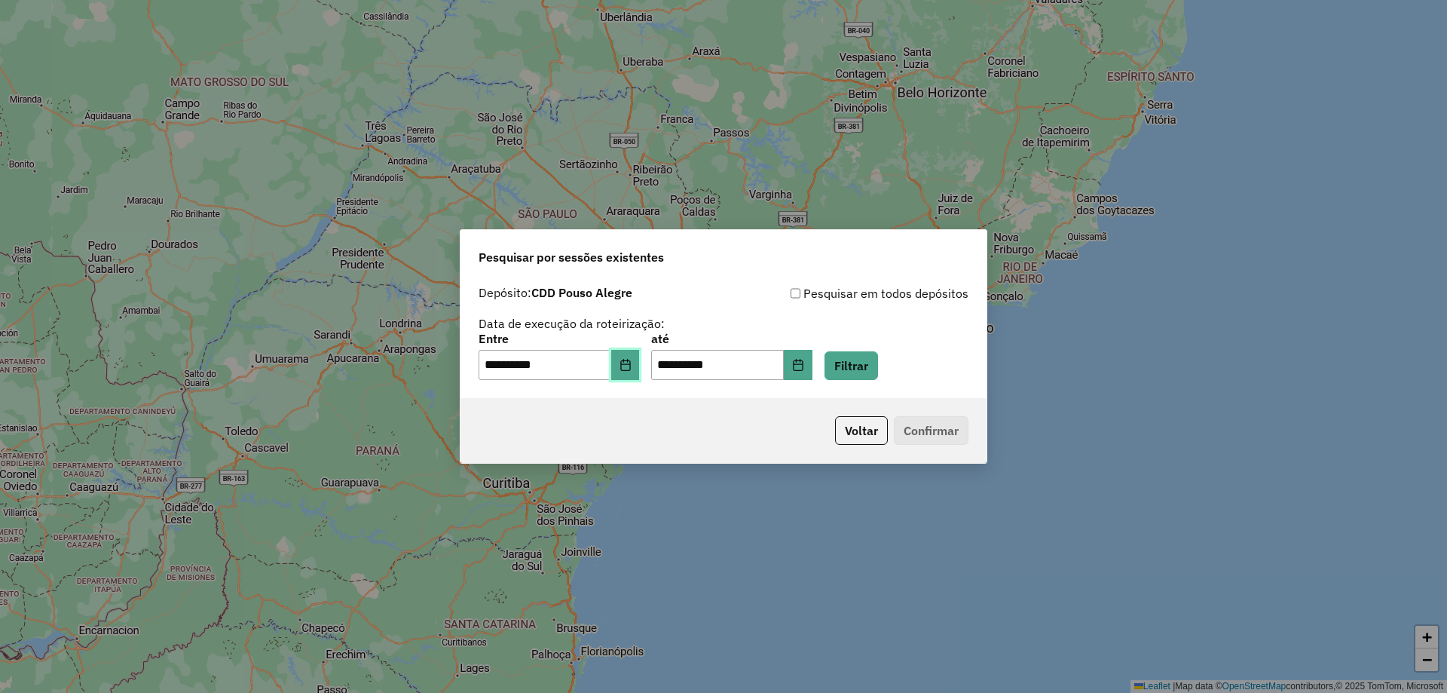
click at [632, 378] on button "Choose Date" at bounding box center [625, 365] width 29 height 30
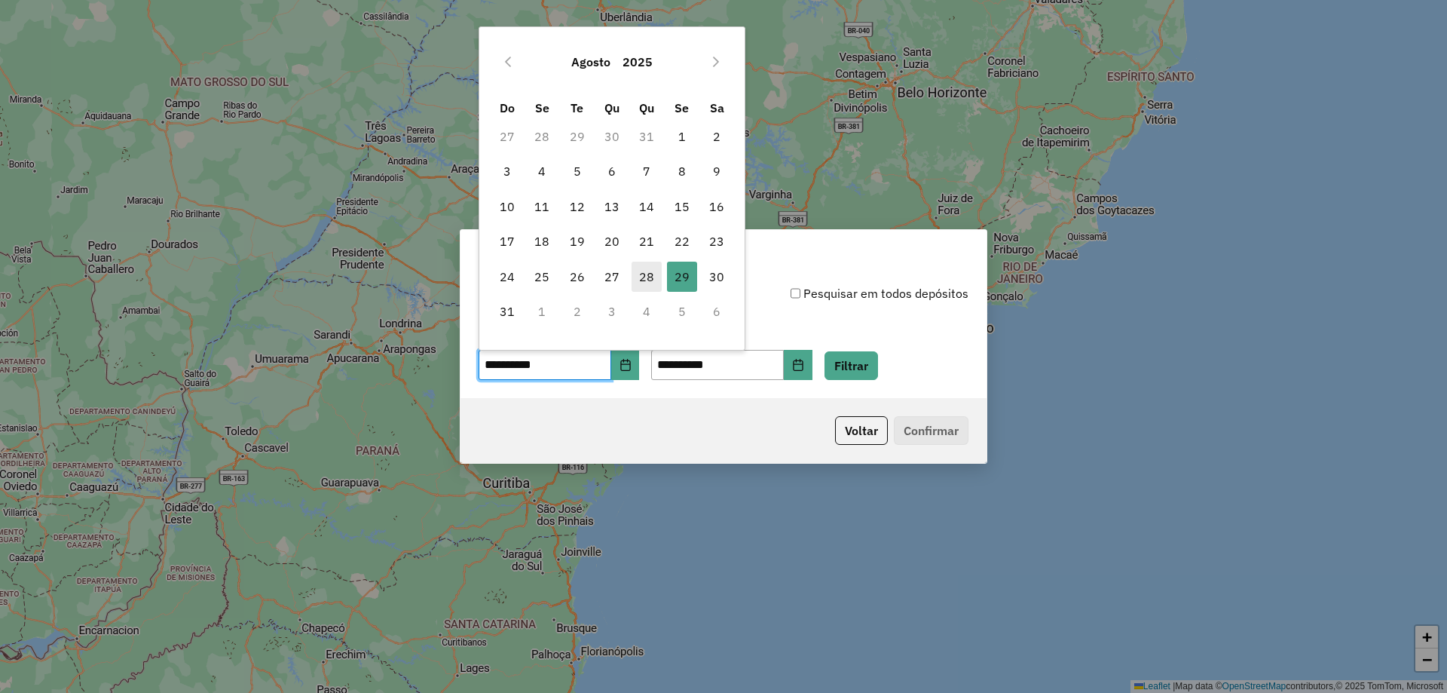
click at [648, 280] on span "28" at bounding box center [647, 277] width 30 height 30
type input "**********"
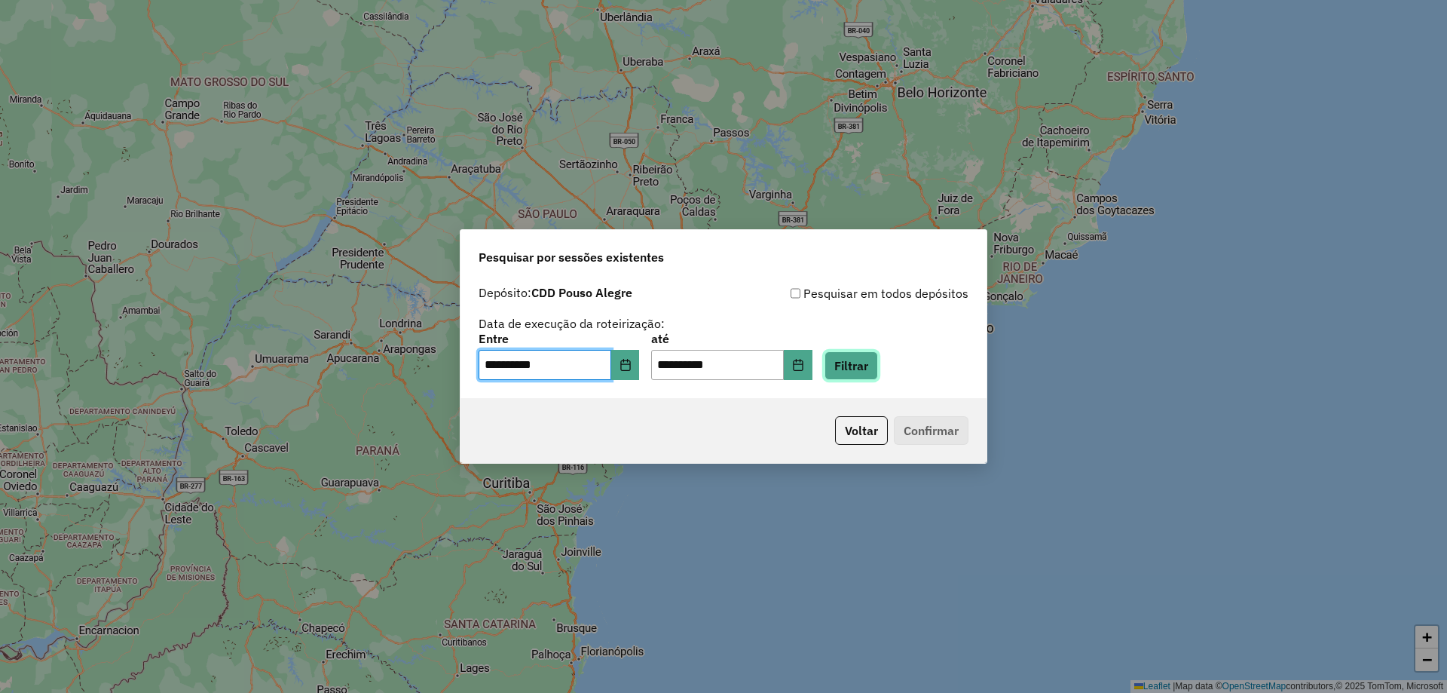
click at [870, 369] on button "Filtrar" at bounding box center [852, 365] width 54 height 29
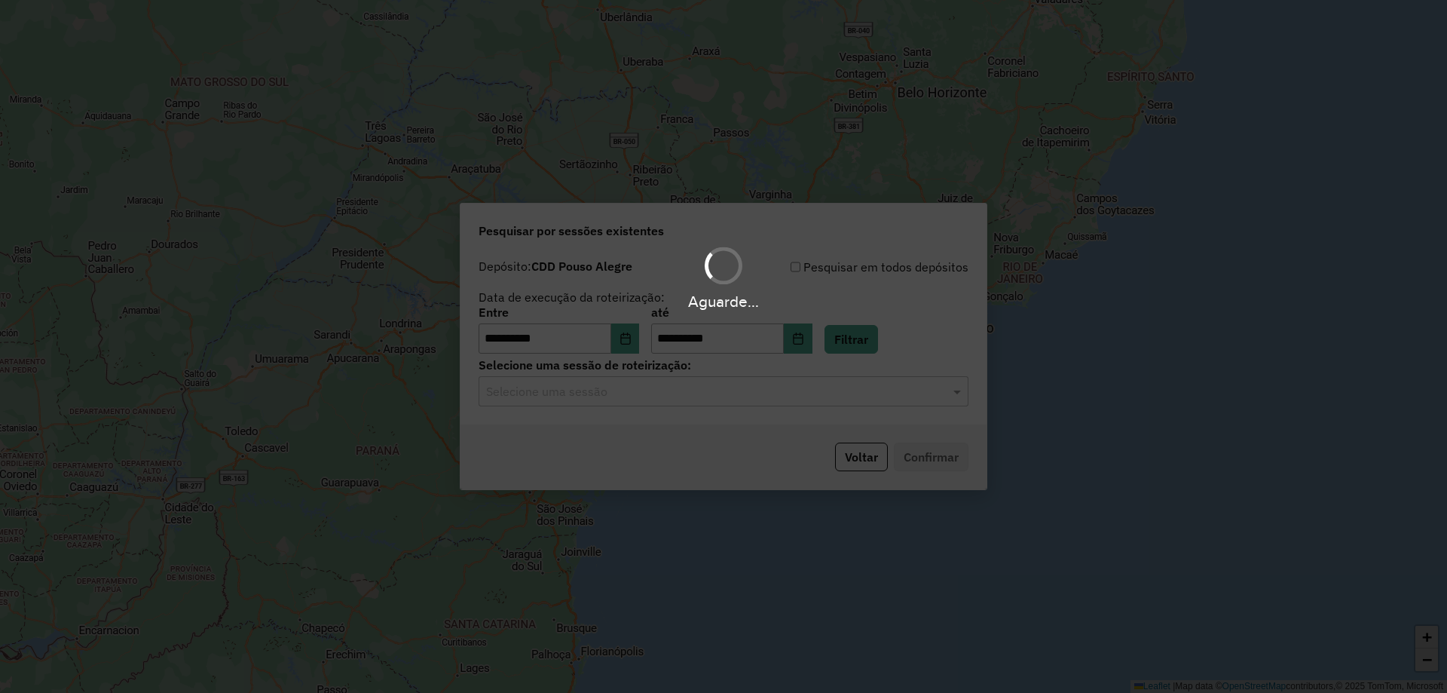
click at [663, 397] on div "Aguarde..." at bounding box center [723, 346] width 1447 height 693
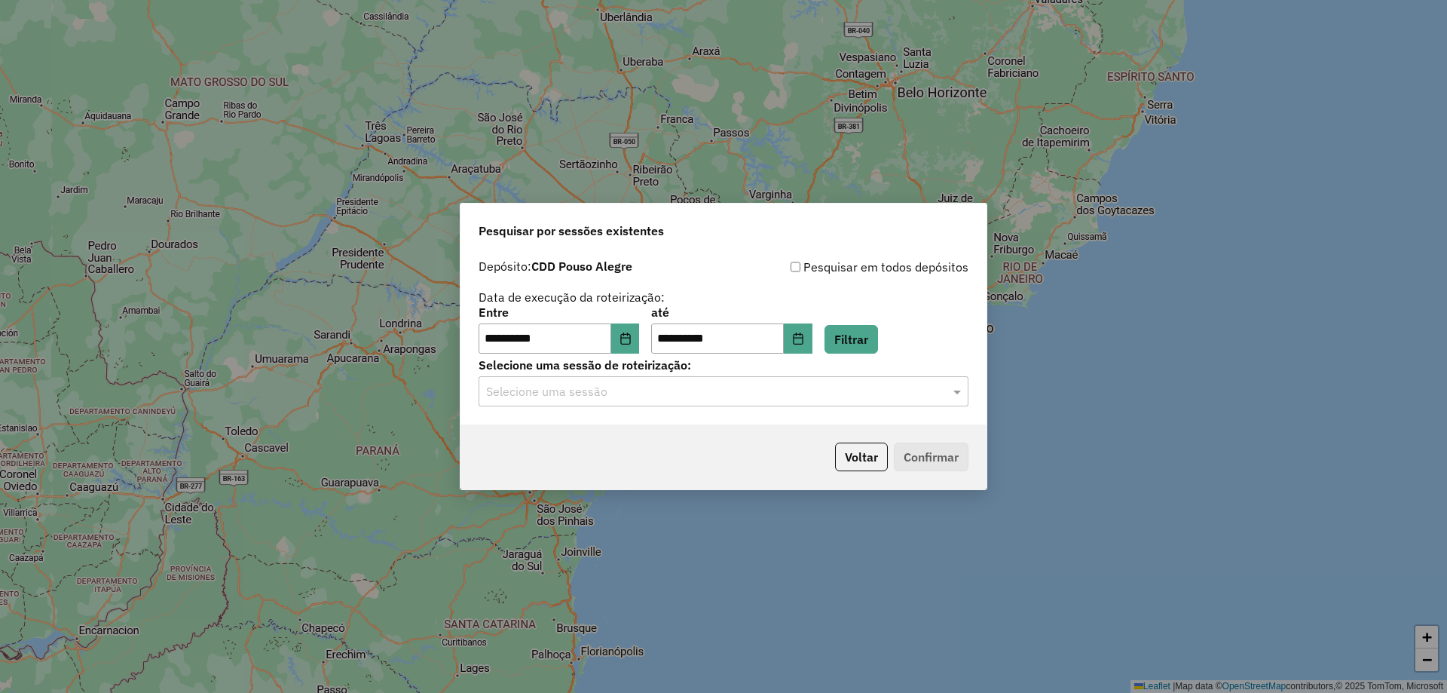
click at [623, 385] on input "text" at bounding box center [708, 392] width 445 height 18
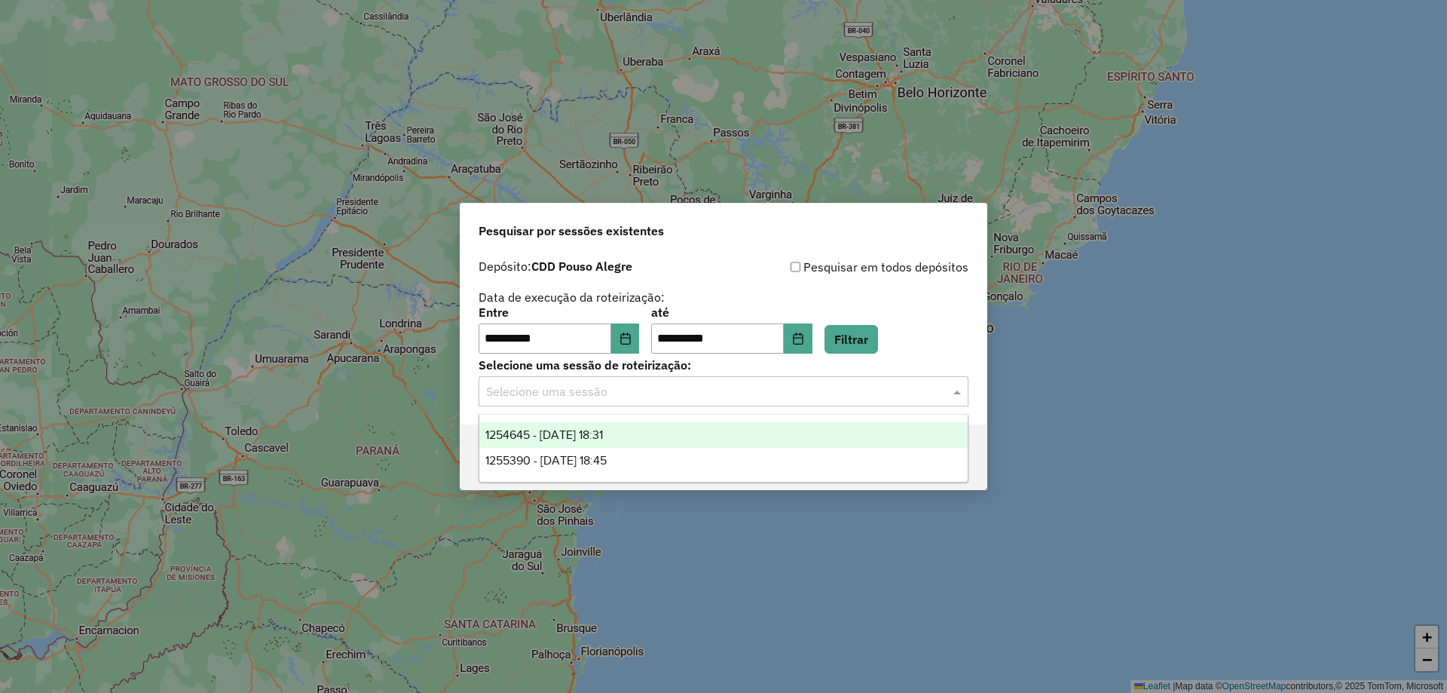
click at [535, 431] on span "1254645 - 28/08/2025 18:31" at bounding box center [544, 434] width 118 height 13
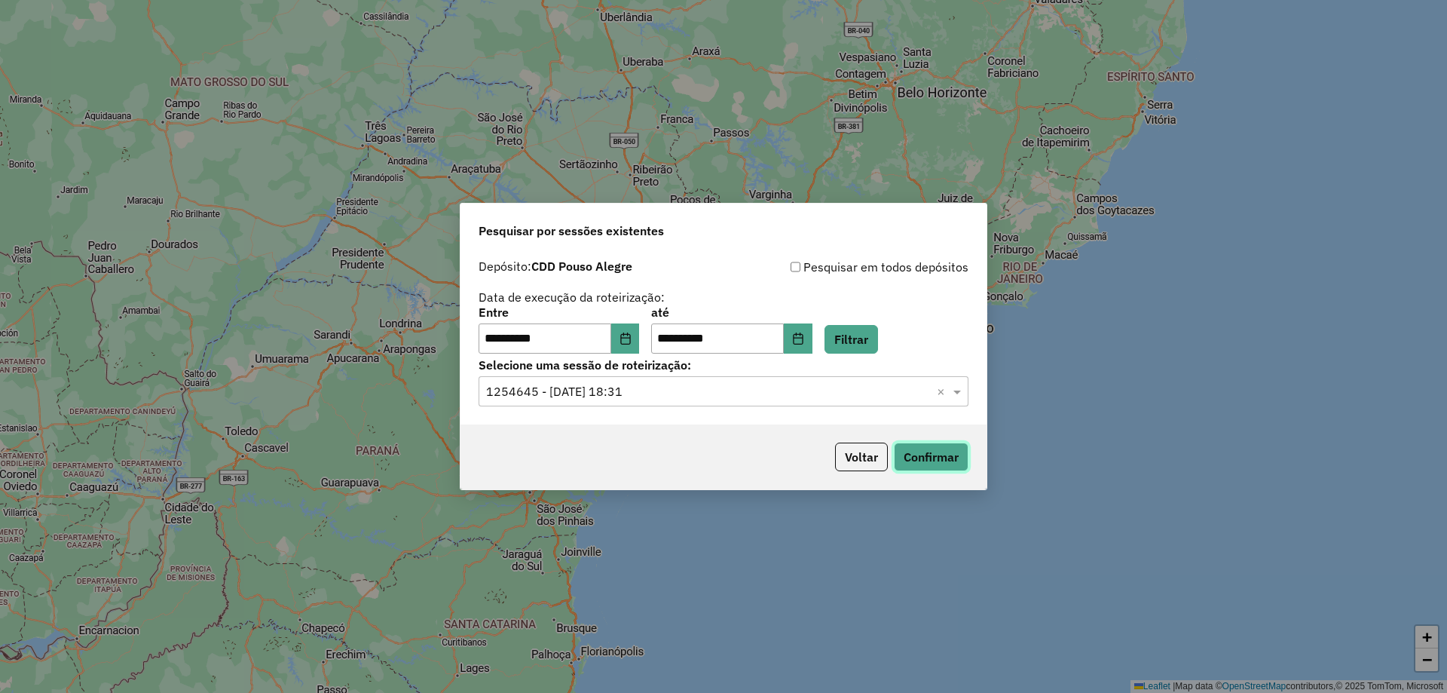
click at [940, 449] on button "Confirmar" at bounding box center [931, 457] width 75 height 29
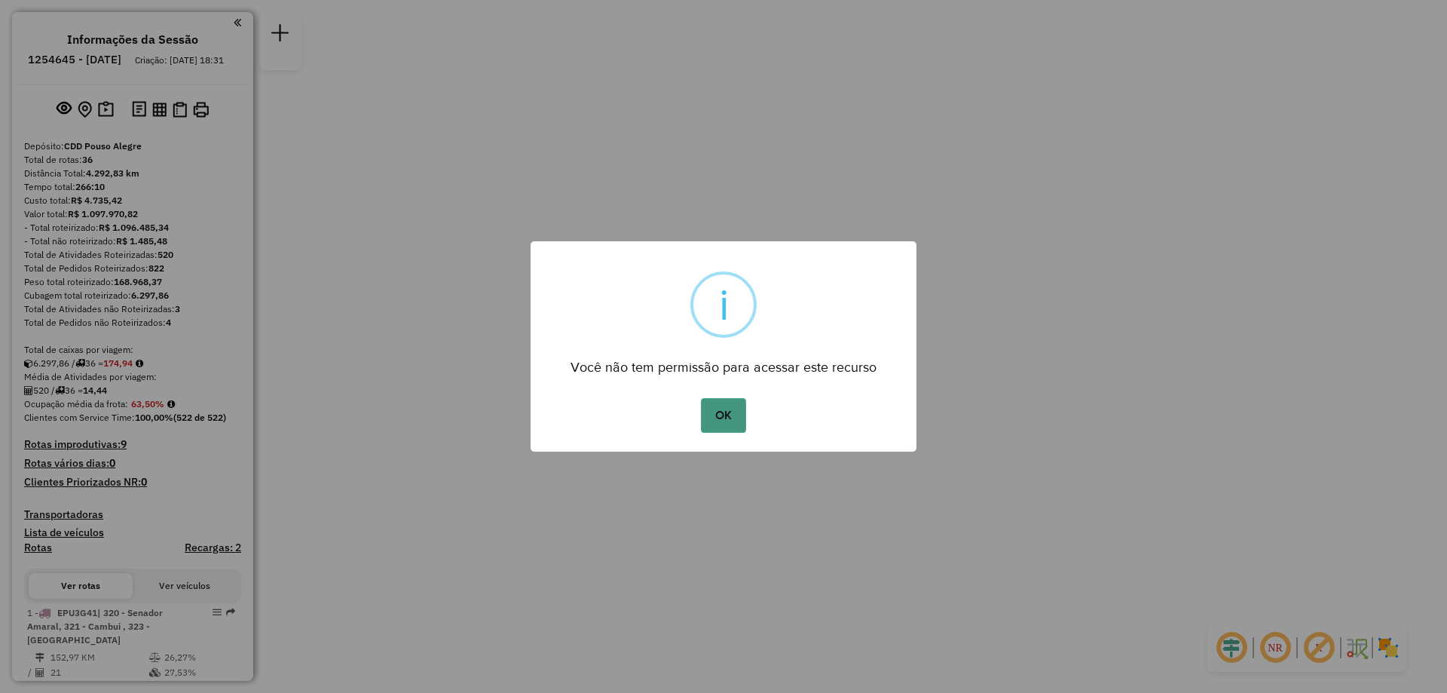
click at [729, 403] on button "OK" at bounding box center [723, 415] width 44 height 35
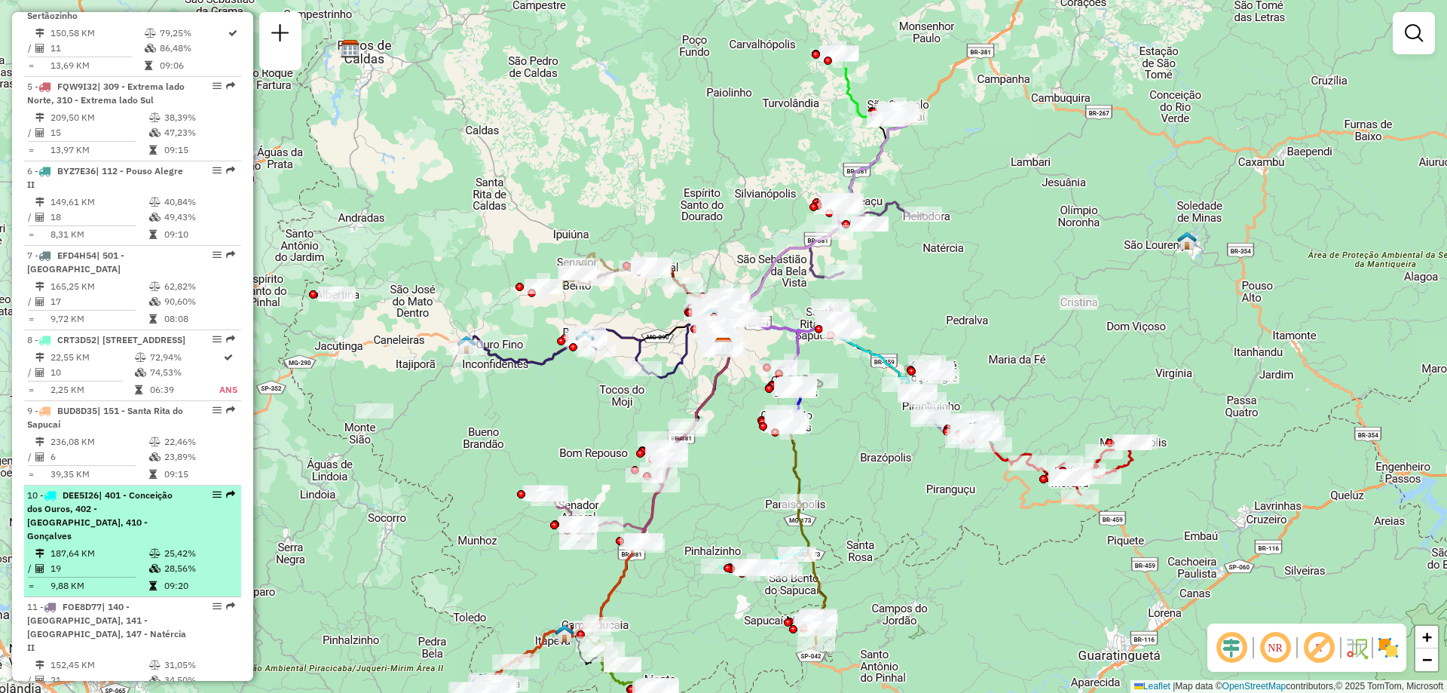
scroll to position [980, 0]
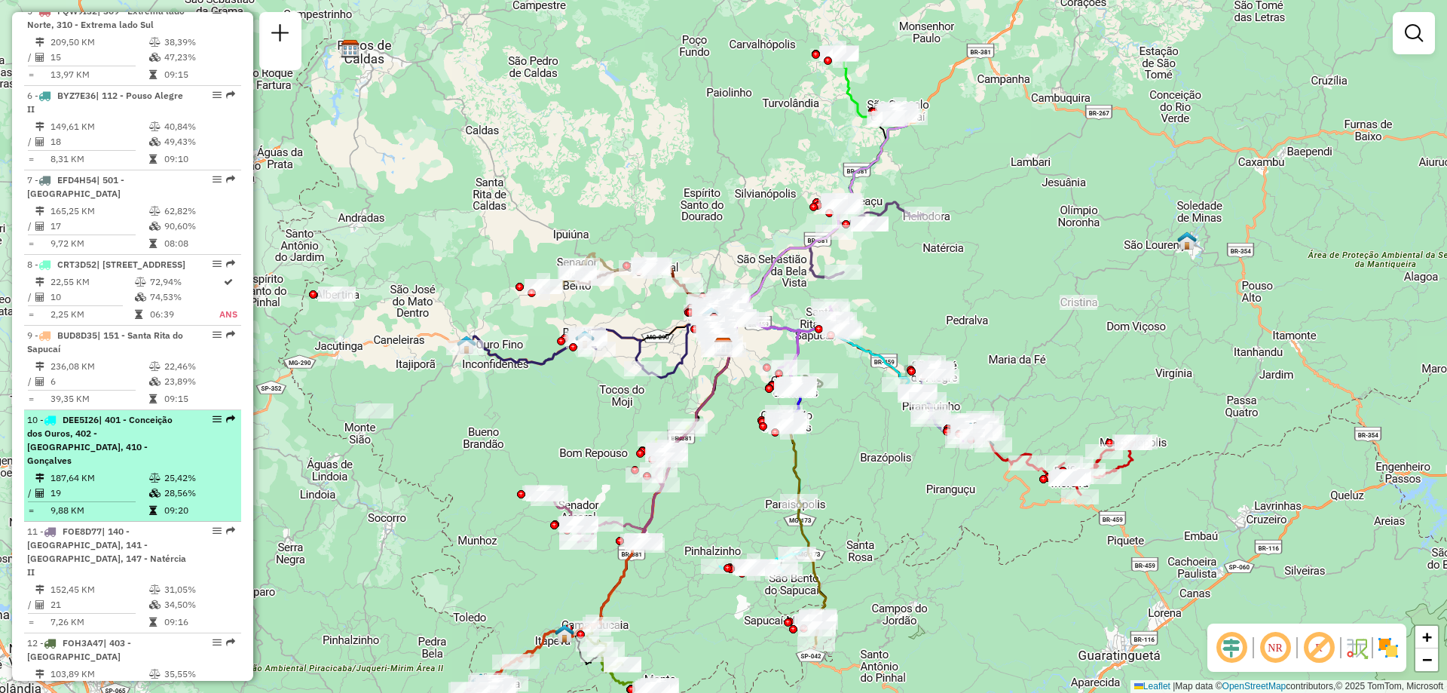
click at [207, 424] on div at bounding box center [212, 419] width 45 height 9
select select "**********"
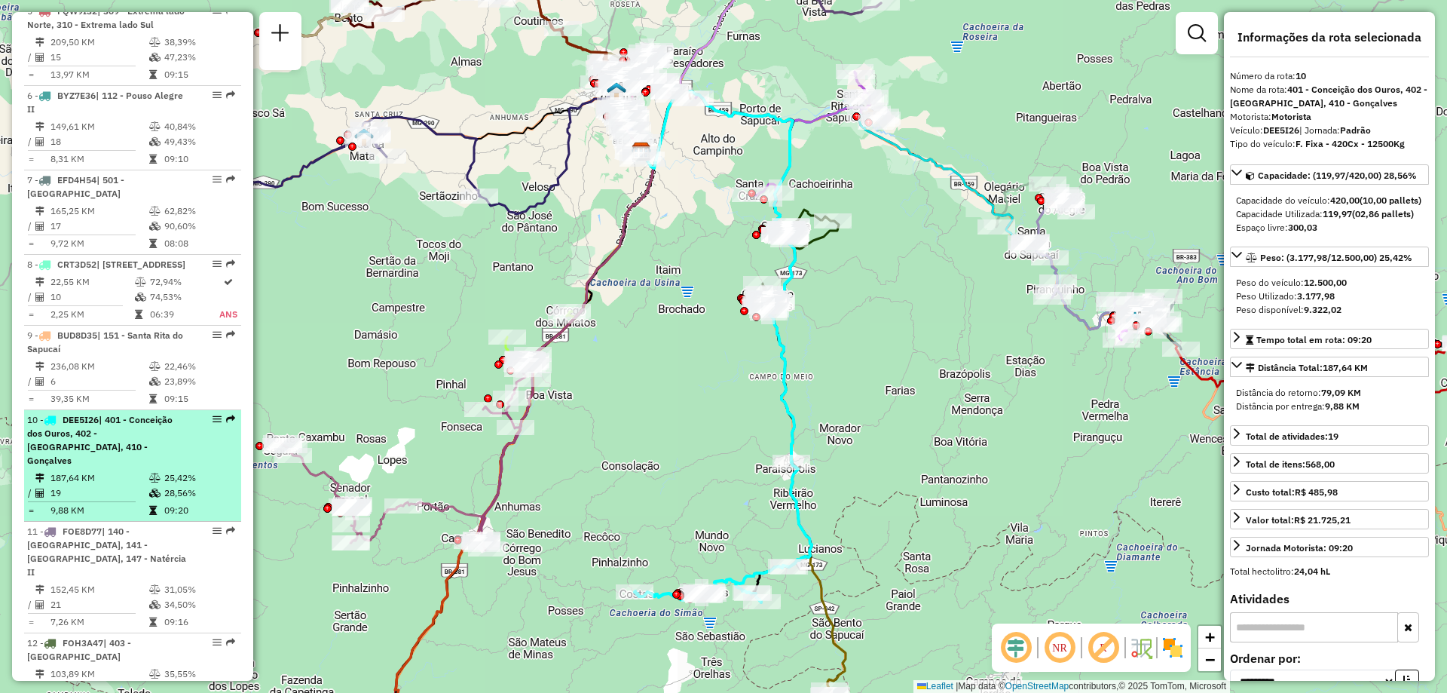
drag, startPoint x: 207, startPoint y: 445, endPoint x: 212, endPoint y: 455, distance: 10.8
click at [296, 516] on div "Janela de atendimento Grade de atendimento Capacidade Transportadoras Veículos …" at bounding box center [723, 346] width 1447 height 693
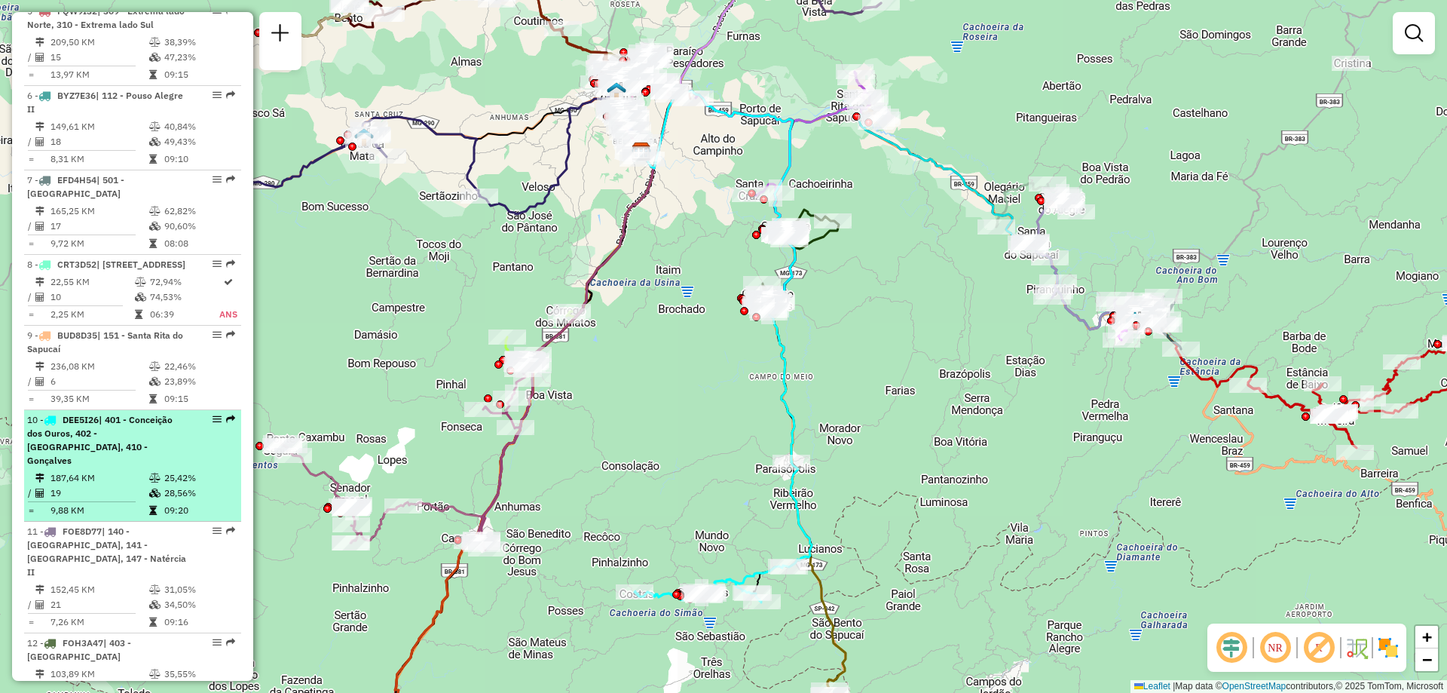
click at [213, 424] on em at bounding box center [217, 419] width 9 height 9
select select "**********"
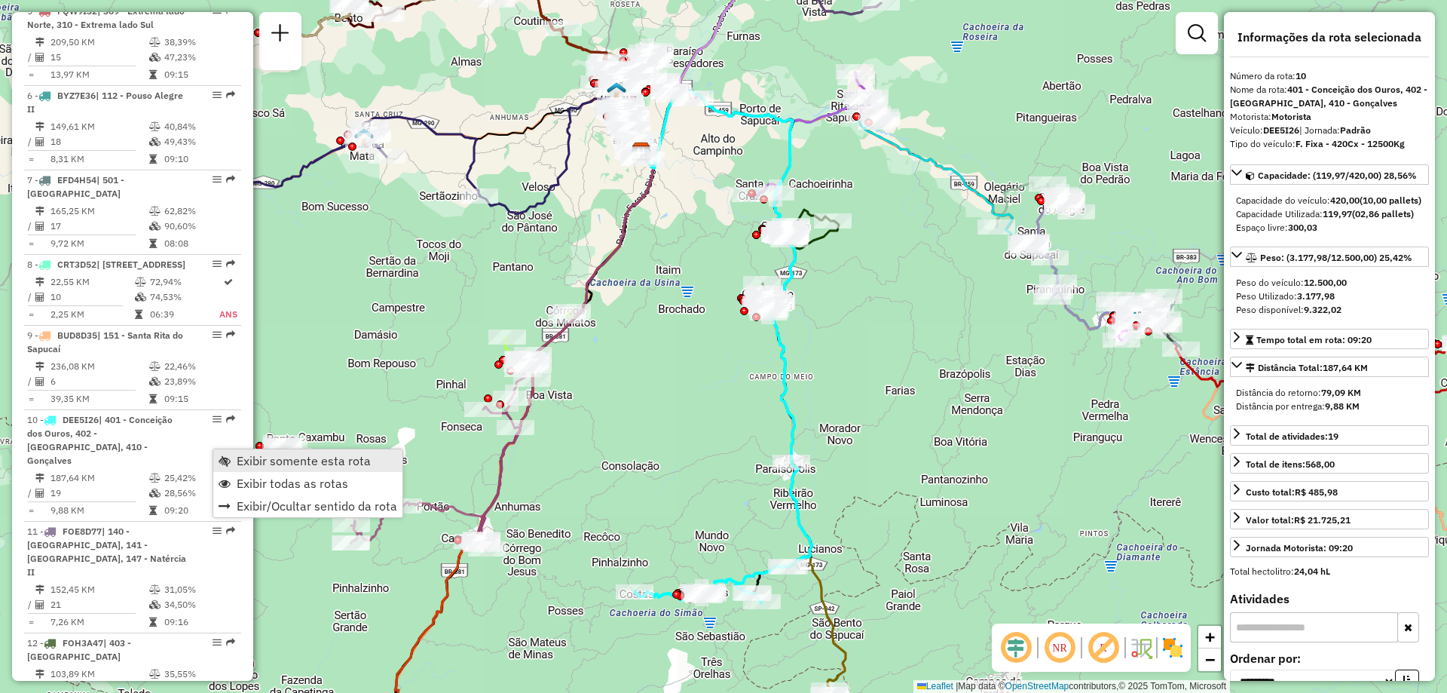
click at [277, 455] on span "Exibir somente esta rota" at bounding box center [304, 461] width 134 height 12
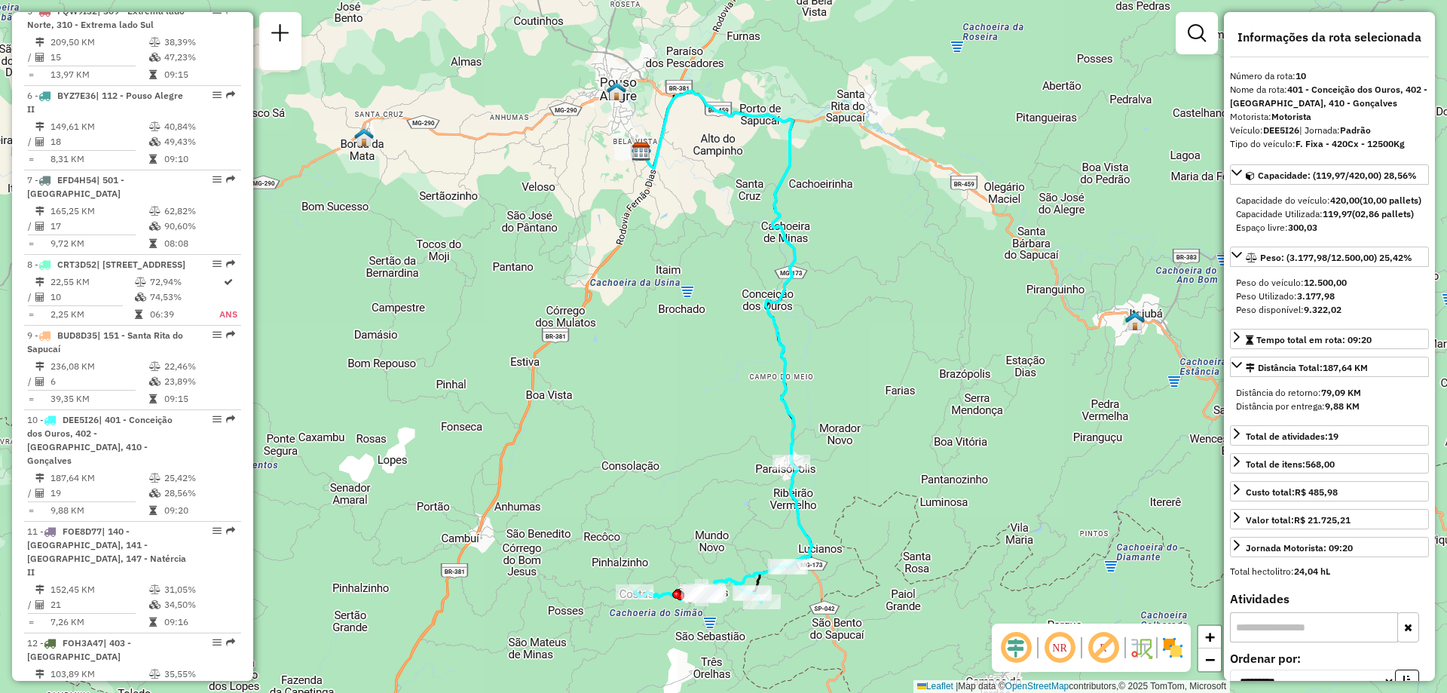
click at [953, 139] on div "Janela de atendimento Grade de atendimento Capacidade Transportadoras Veículos …" at bounding box center [723, 346] width 1447 height 693
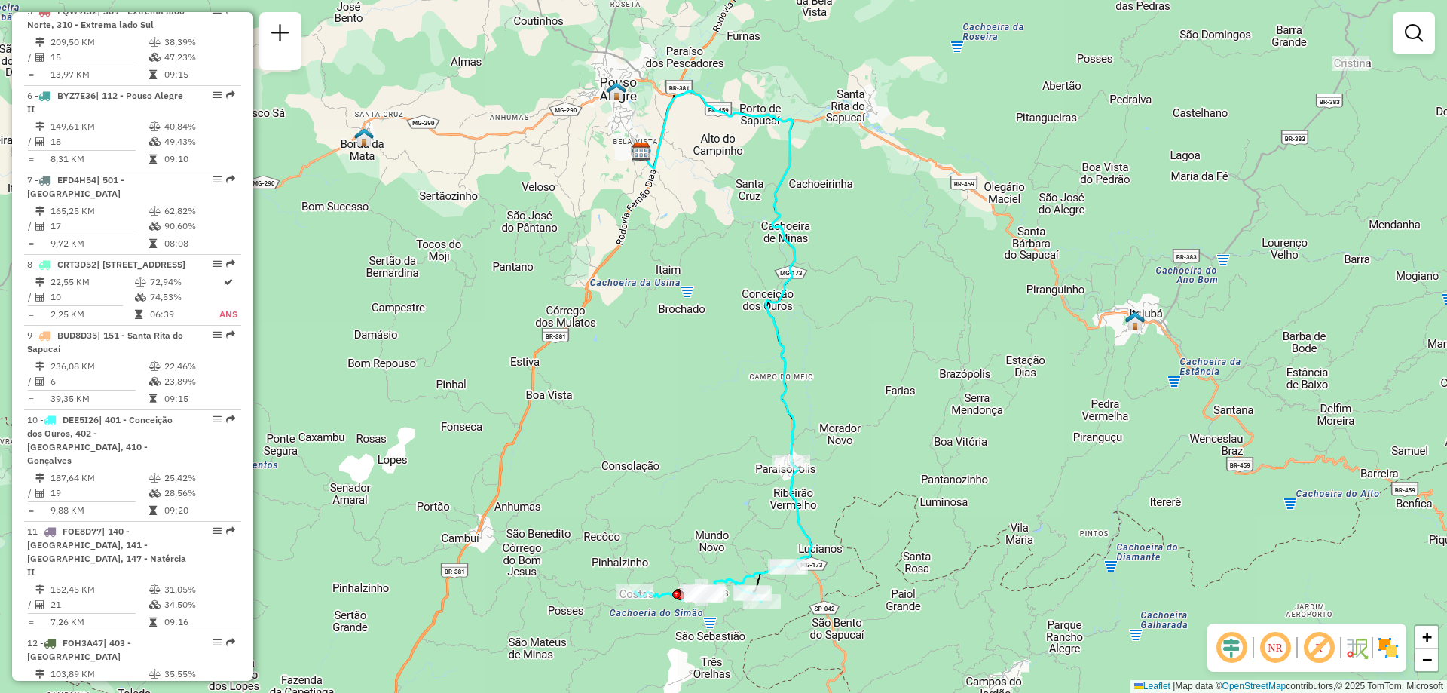
click at [791, 416] on icon at bounding box center [719, 276] width 154 height 371
select select "**********"
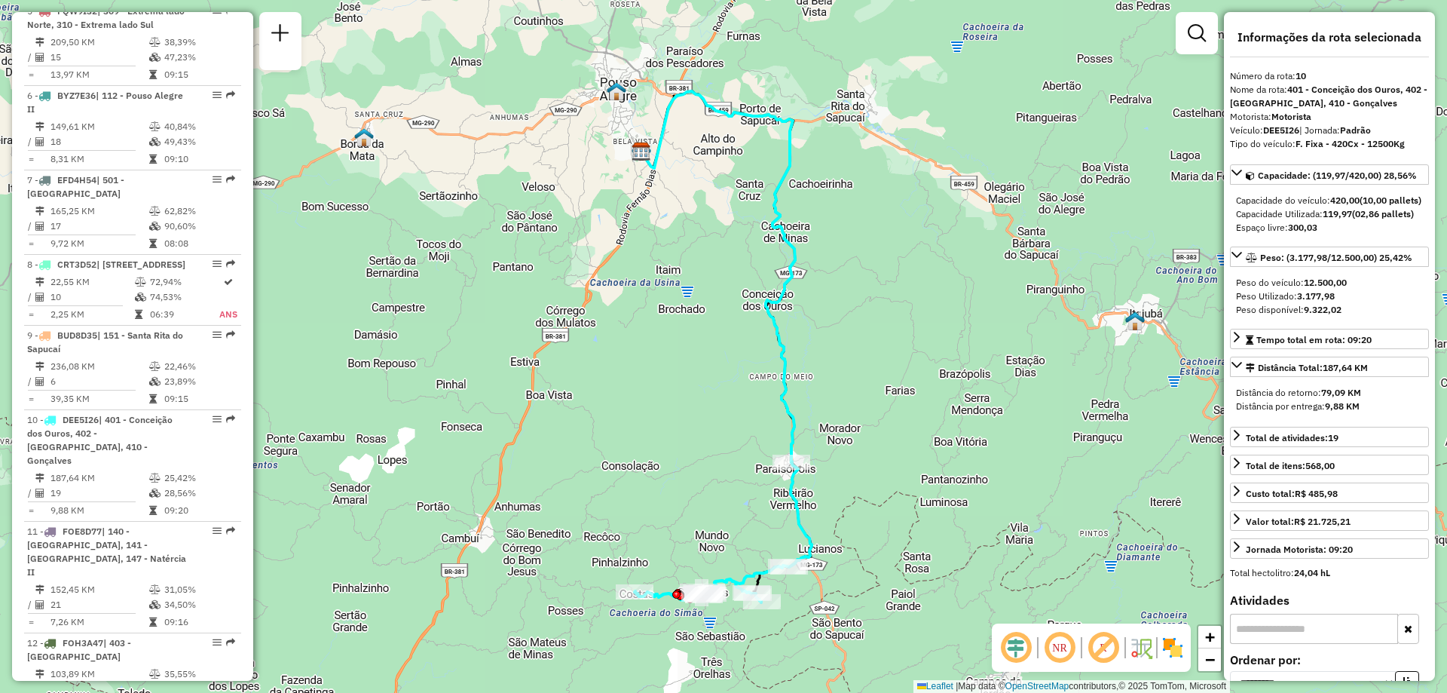
scroll to position [1405, 0]
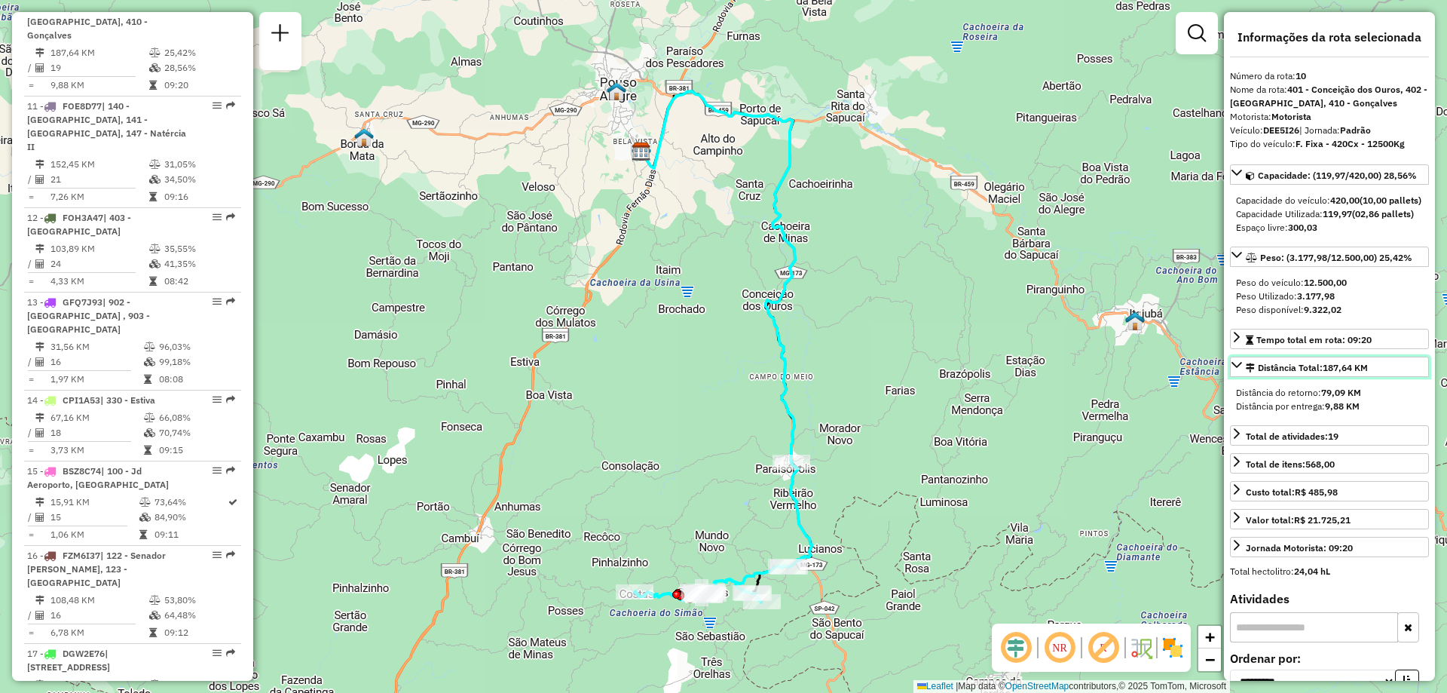
click at [1349, 373] on span "187,64 KM" at bounding box center [1345, 367] width 45 height 11
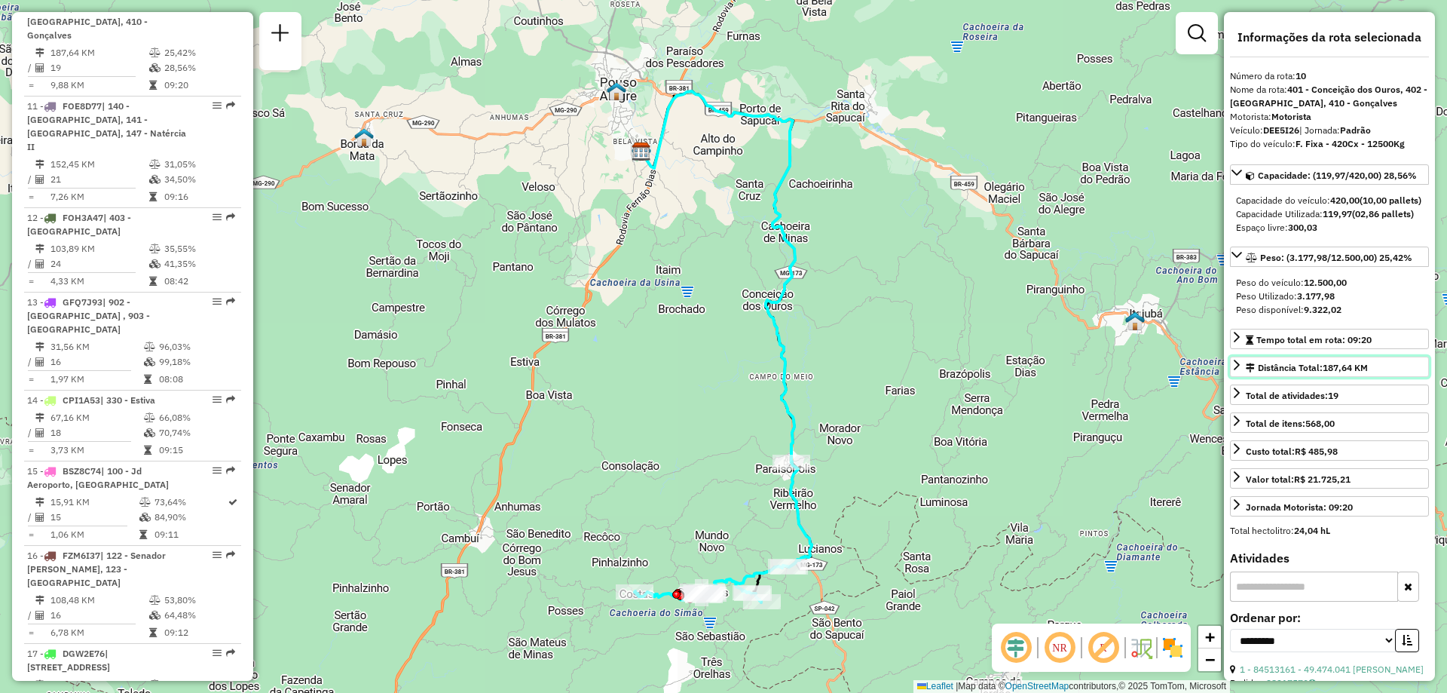
click at [1352, 373] on span "187,64 KM" at bounding box center [1345, 367] width 45 height 11
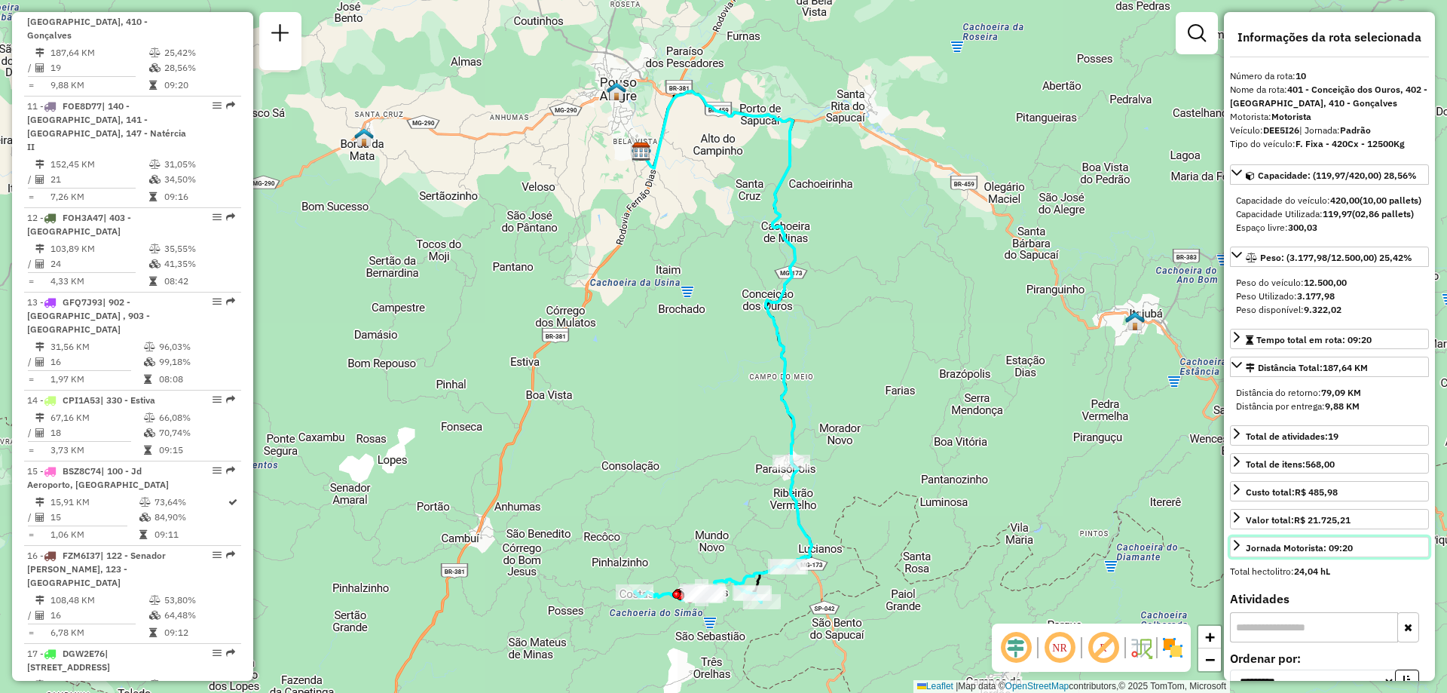
click at [1330, 555] on div "Jornada Motorista: 09:20" at bounding box center [1299, 548] width 107 height 14
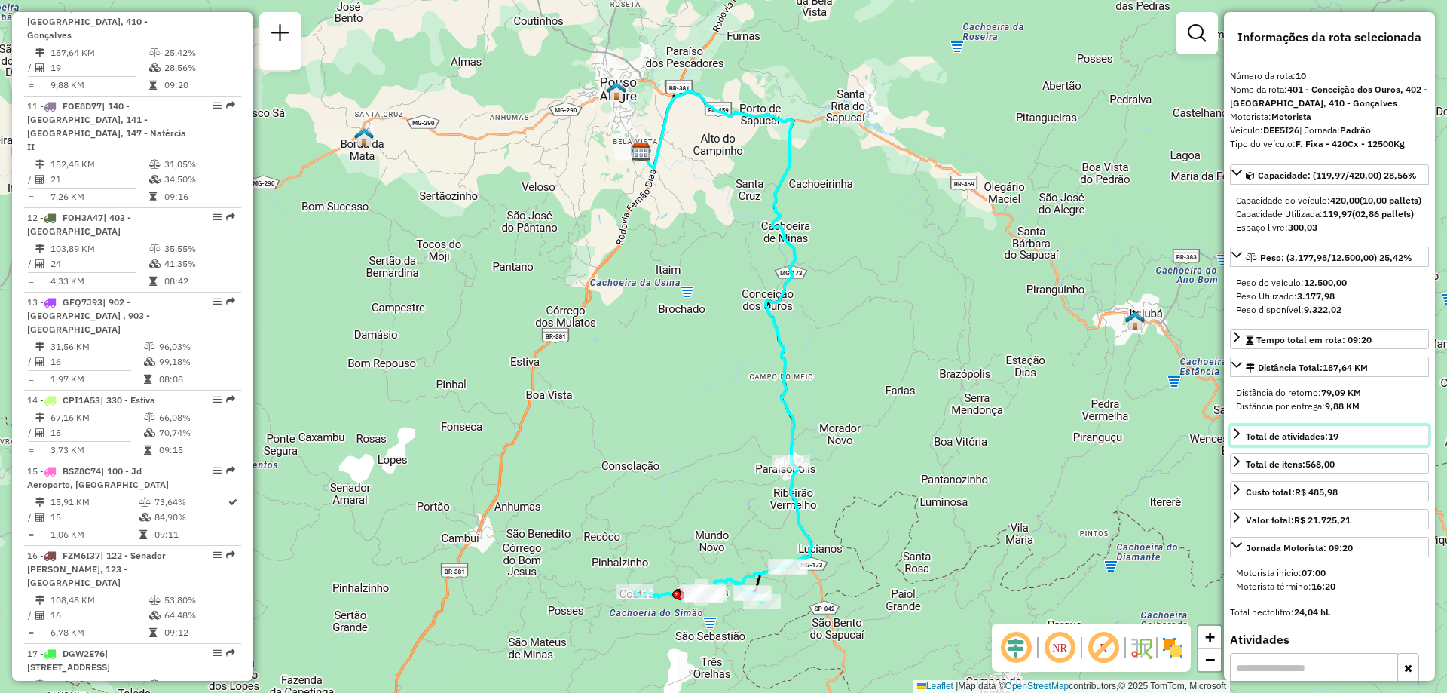
click at [1334, 442] on strong "19" at bounding box center [1333, 435] width 11 height 11
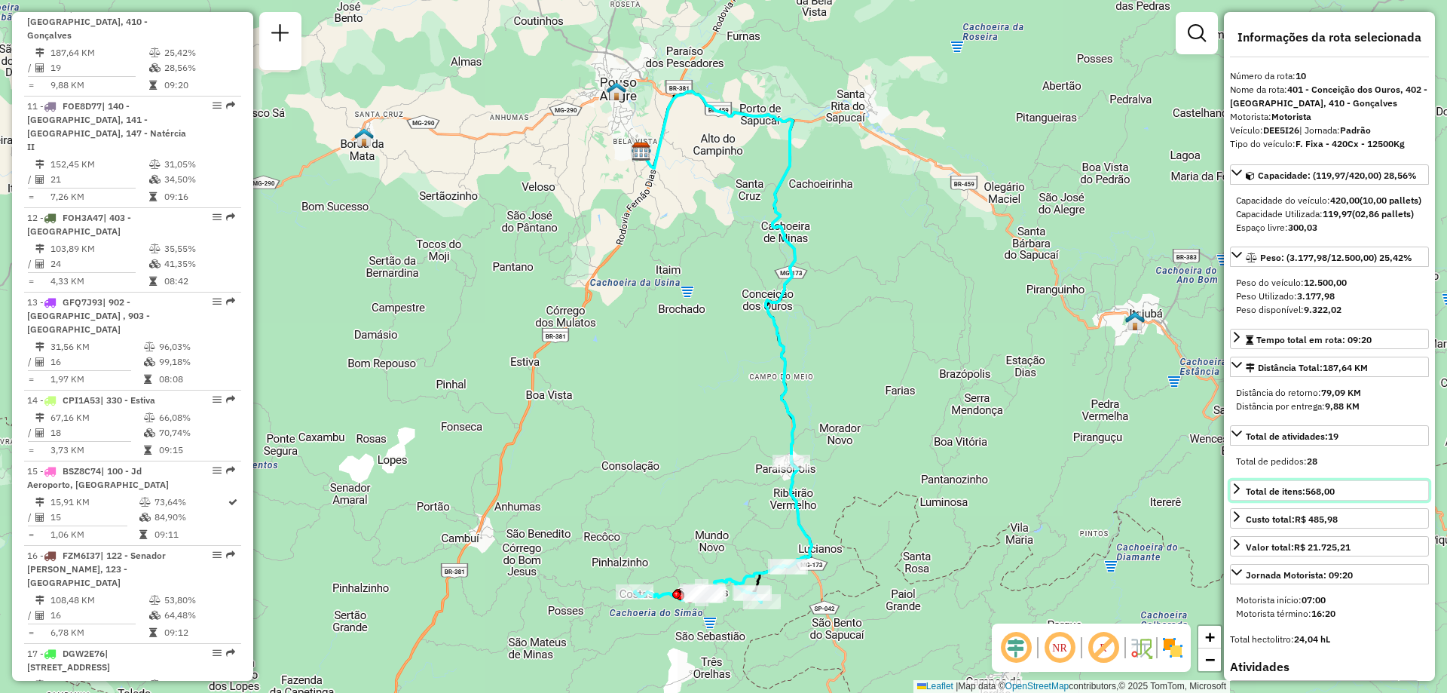
click at [1346, 501] on link "Total de itens: 568,00" at bounding box center [1329, 490] width 199 height 20
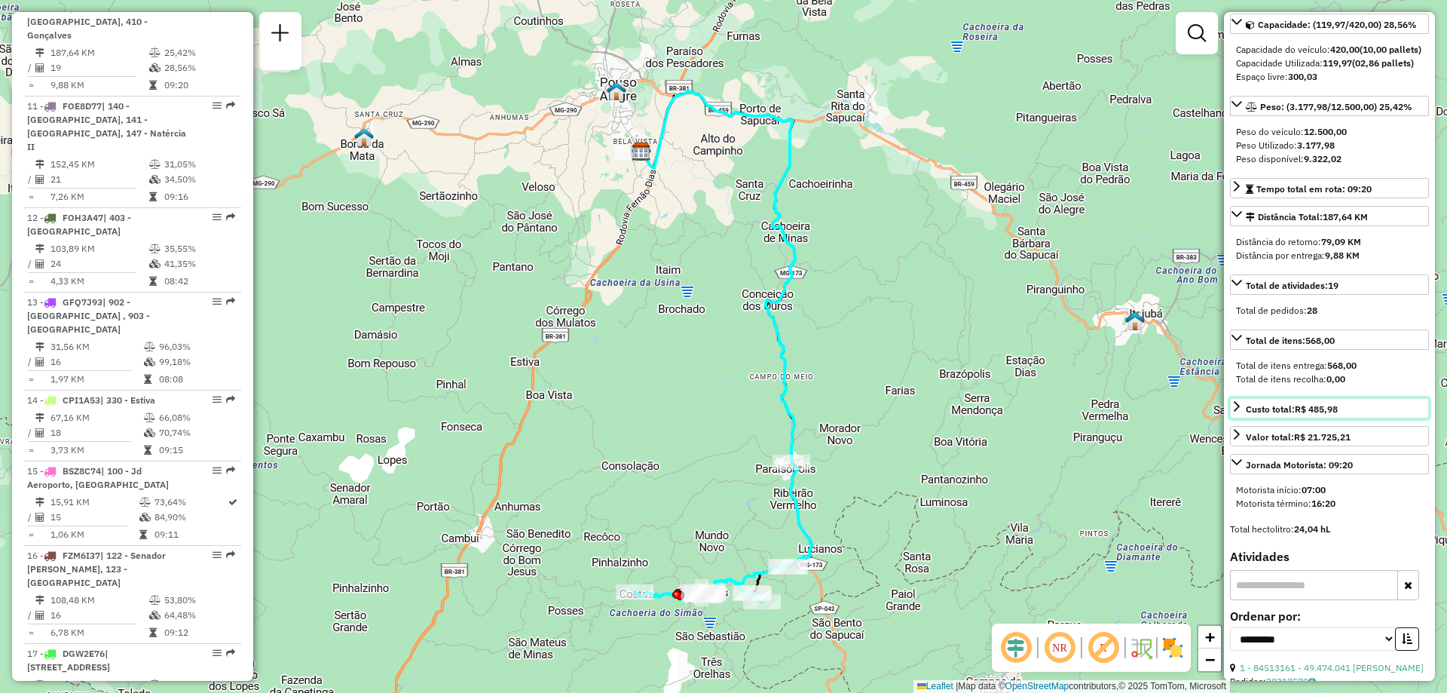
click at [1319, 415] on strong "R$ 485,98" at bounding box center [1316, 408] width 43 height 11
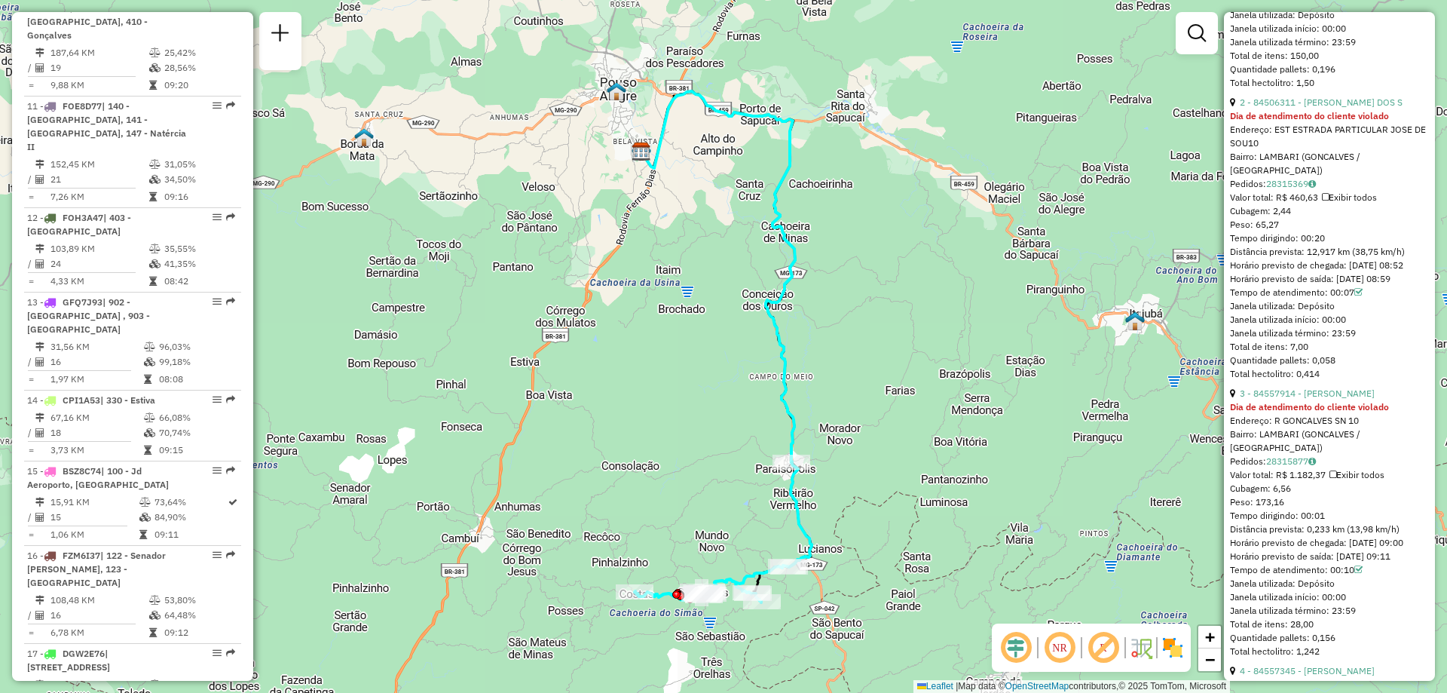
scroll to position [829, 0]
